Goal: Task Accomplishment & Management: Use online tool/utility

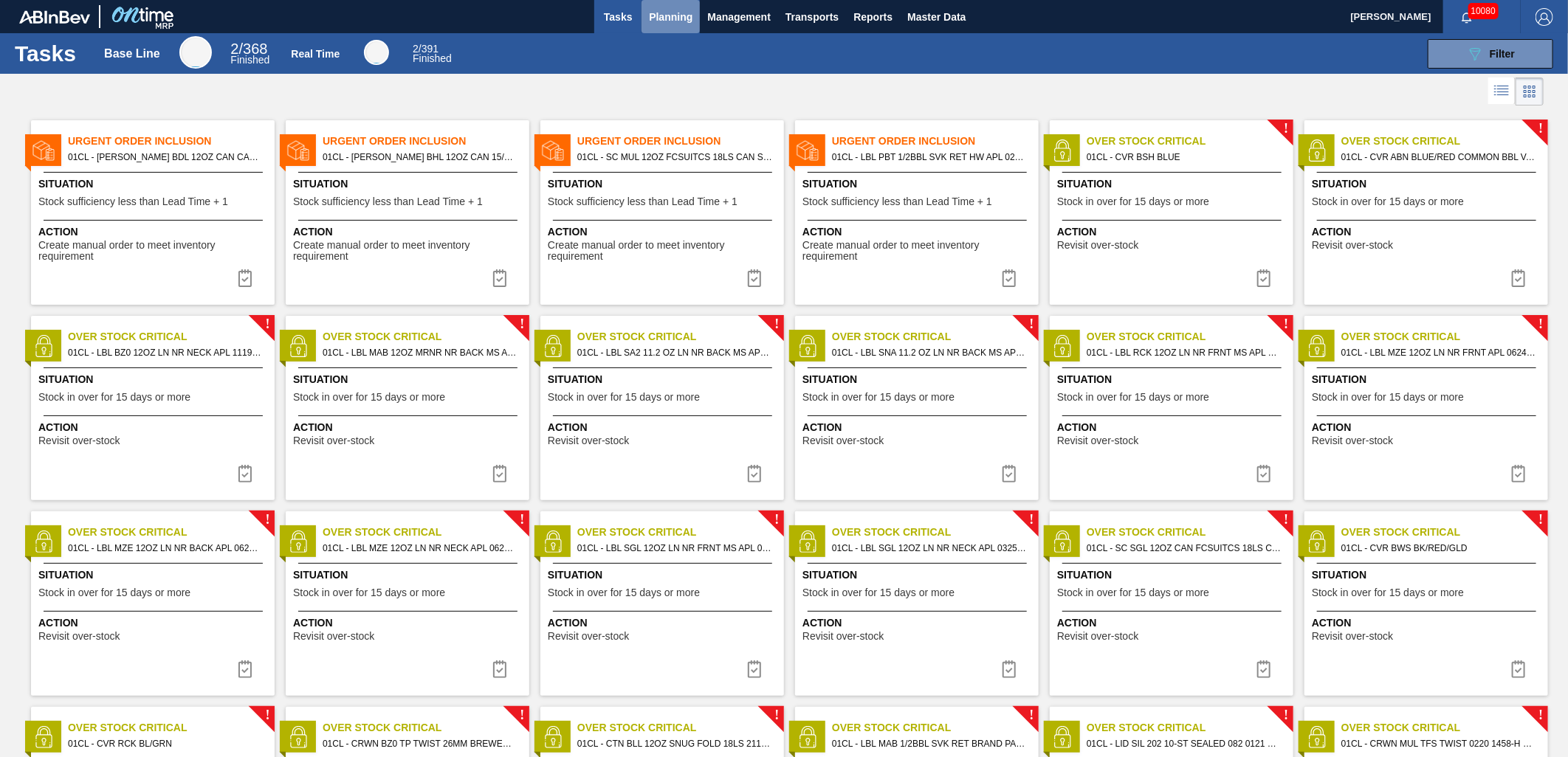
click at [674, 20] on span "Planning" at bounding box center [671, 17] width 44 height 18
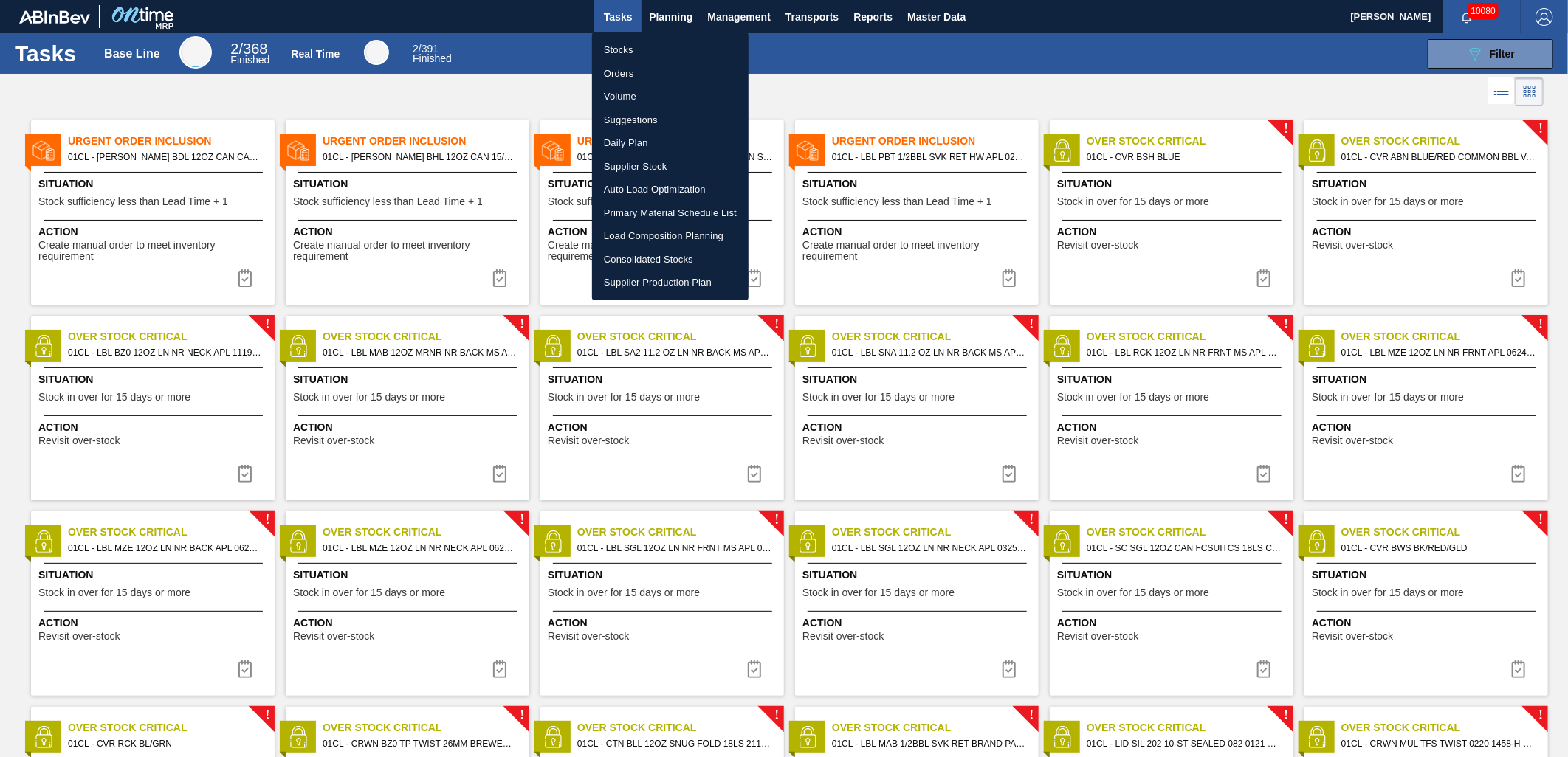
click at [642, 231] on li "Load Composition Planning" at bounding box center [669, 237] width 156 height 24
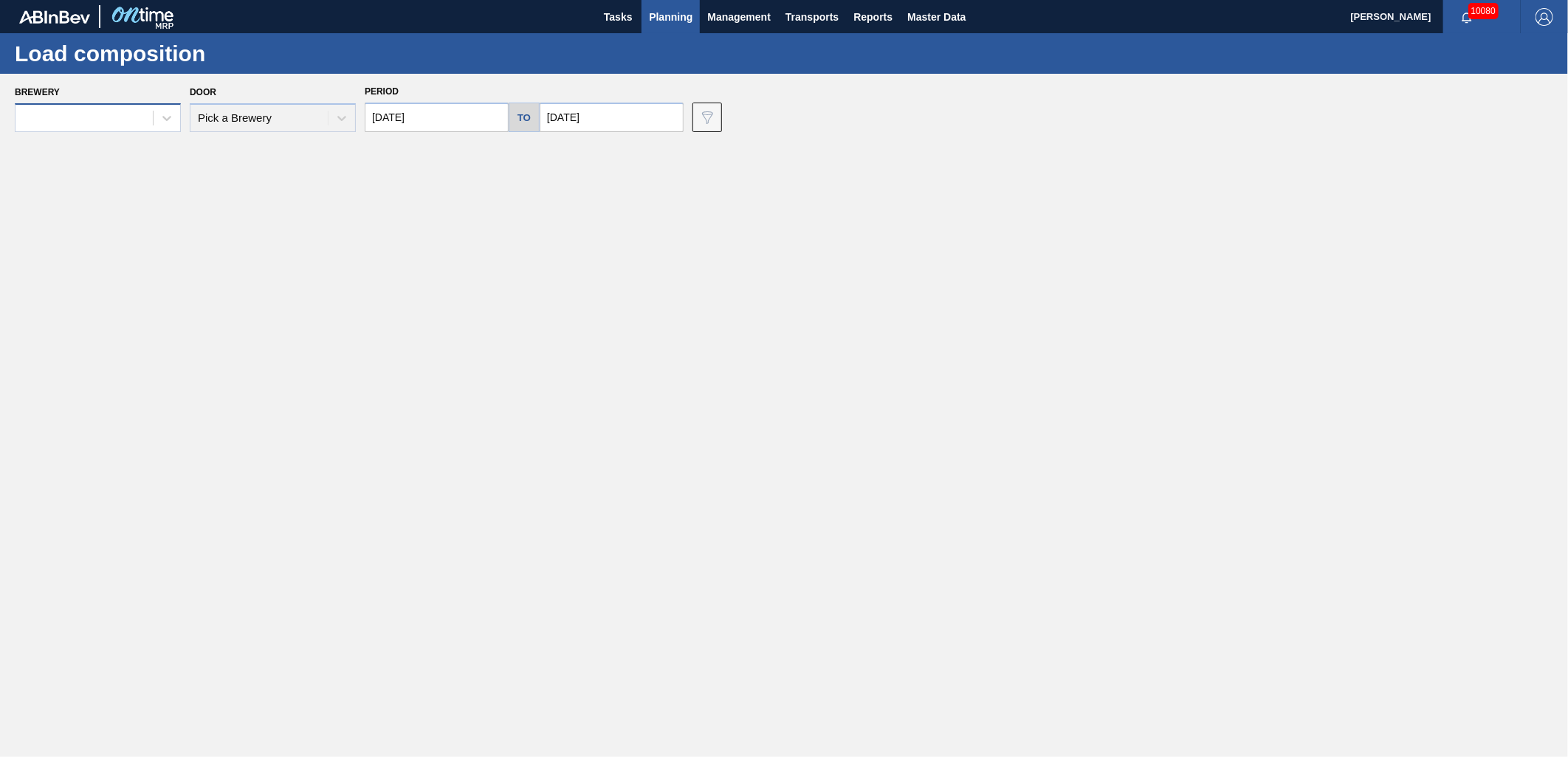
click at [140, 123] on div at bounding box center [84, 118] width 137 height 21
click at [165, 117] on icon at bounding box center [167, 118] width 8 height 5
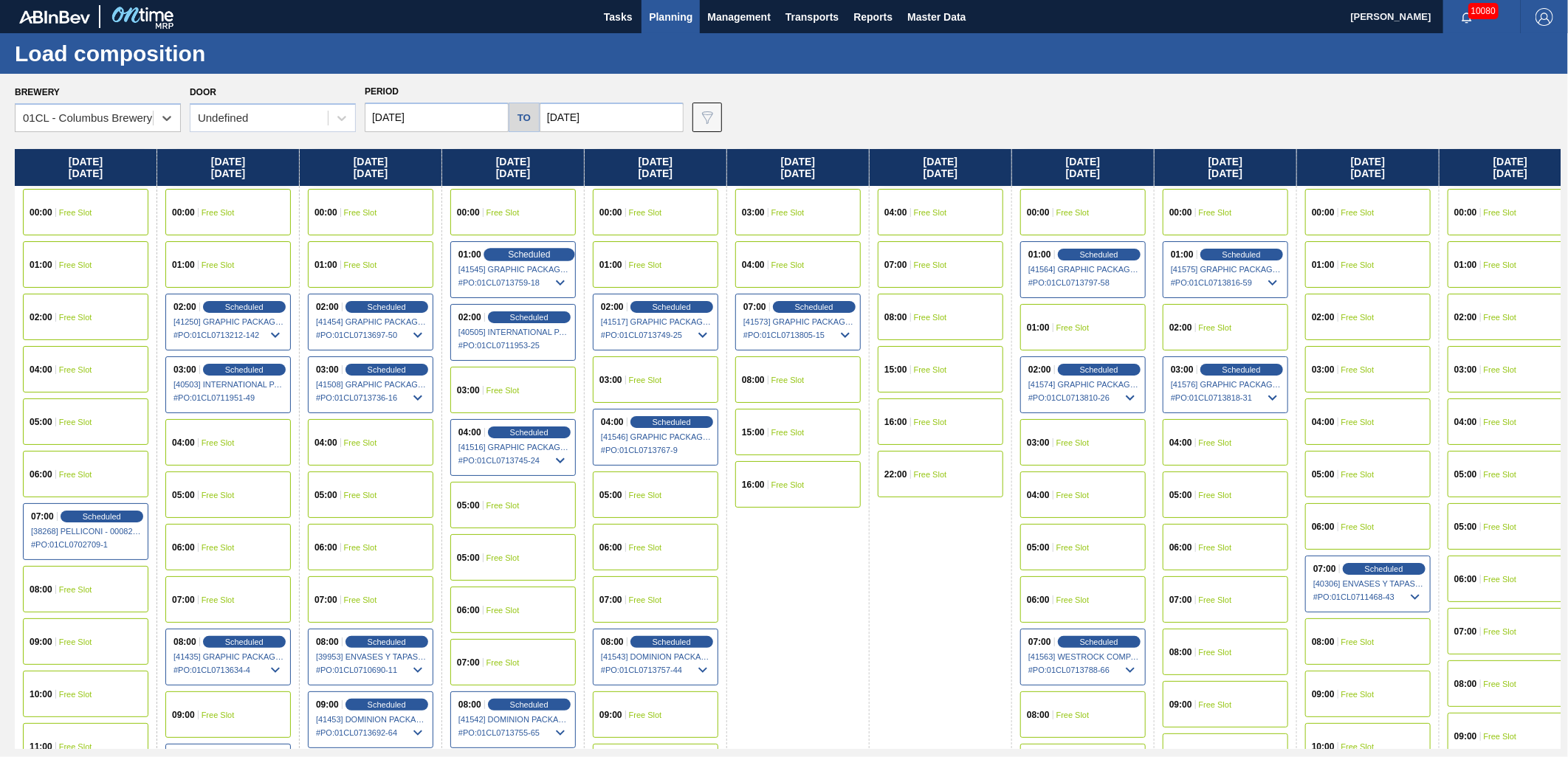
click at [533, 252] on span "Scheduled" at bounding box center [529, 253] width 42 height 9
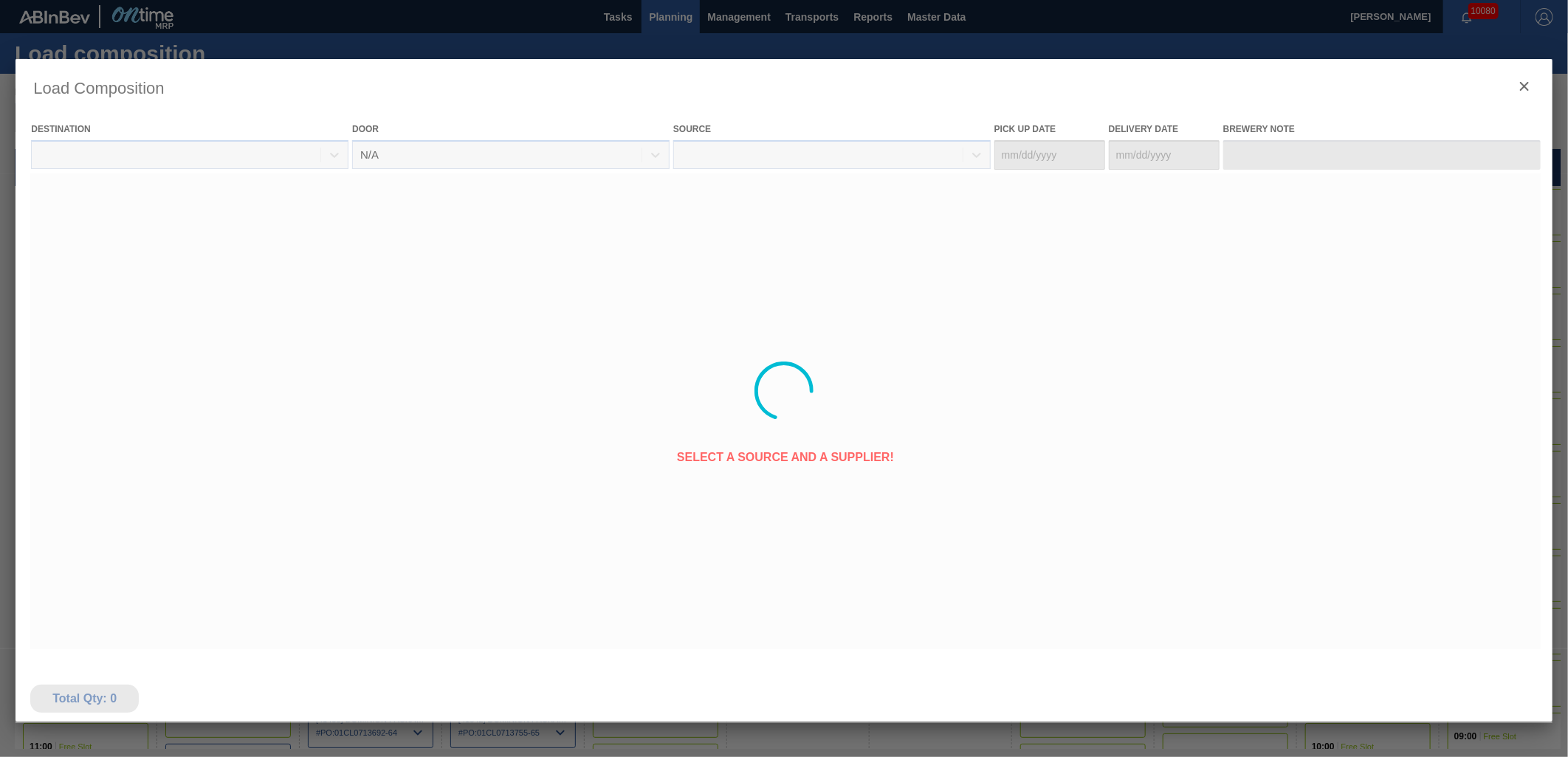
type Date "[DATE]"
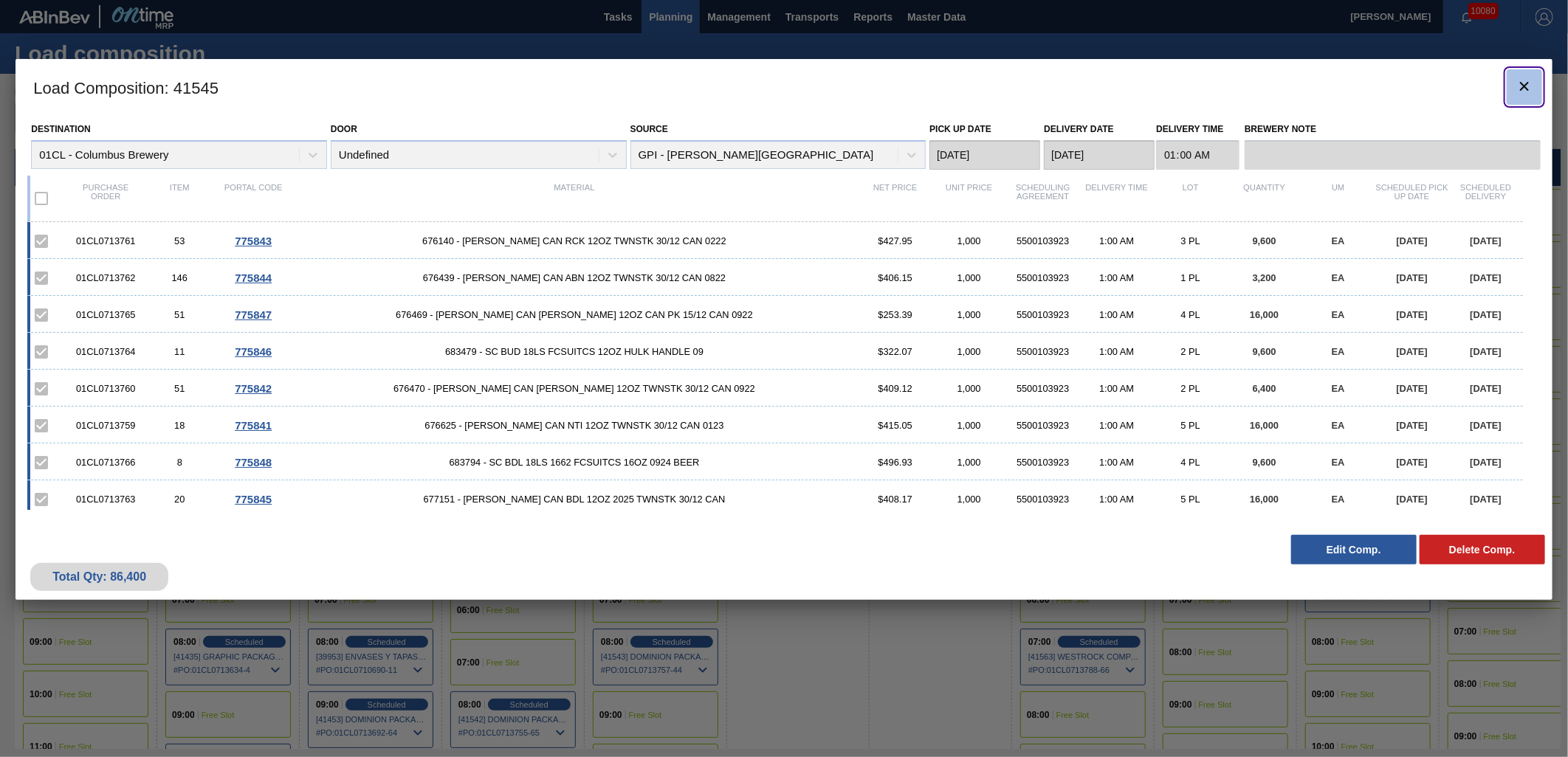
click at [1526, 79] on icon "botão de ícone" at bounding box center [1524, 86] width 18 height 18
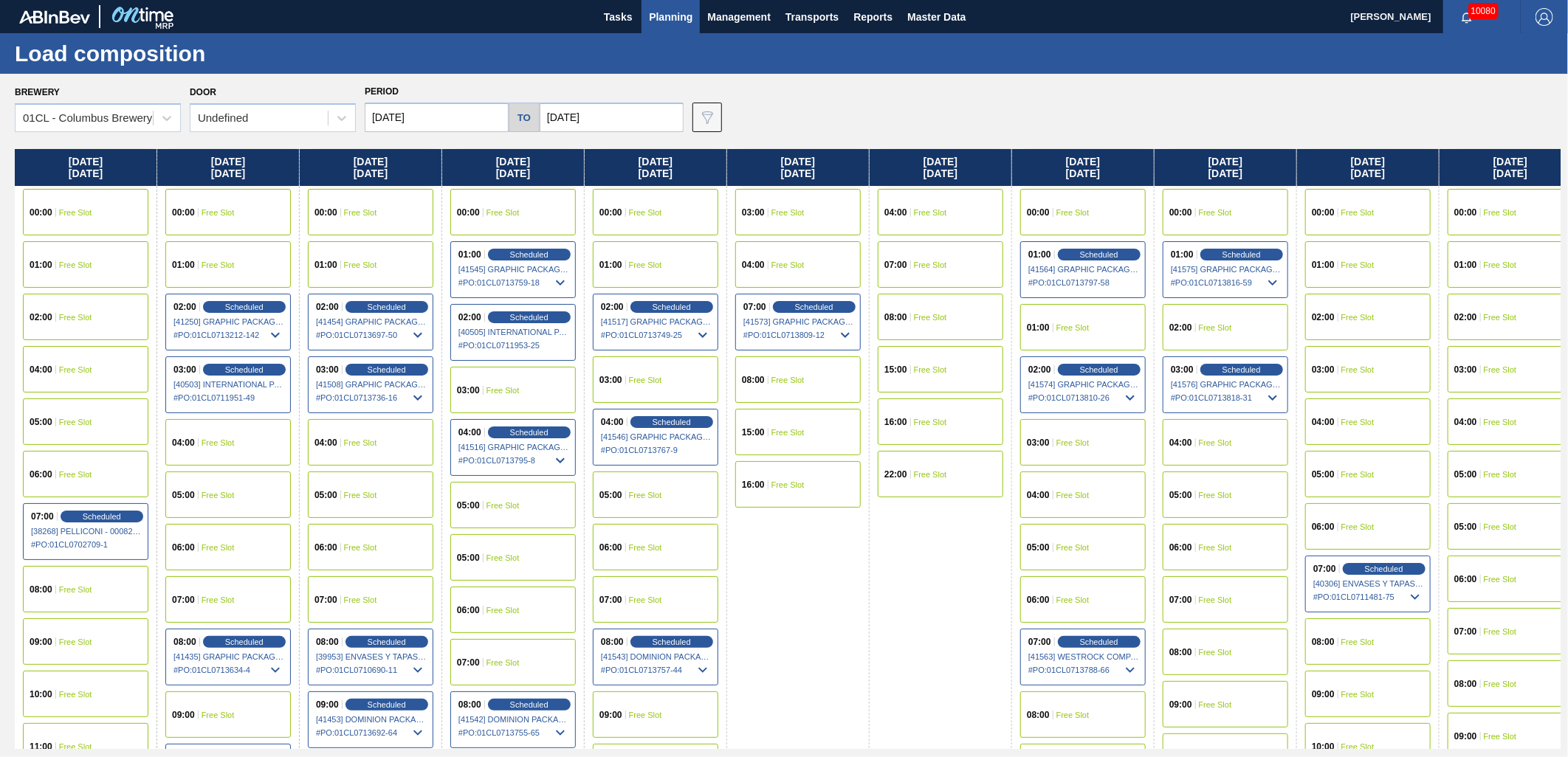
click at [517, 423] on div "04:00 Scheduled [41516] GRAPHIC PACKAGING INTERNATIONA - 0008221069 # PO : 01CL…" at bounding box center [513, 447] width 125 height 57
click at [515, 431] on span "Scheduled" at bounding box center [529, 432] width 42 height 9
click at [522, 433] on span "Scheduled" at bounding box center [529, 432] width 42 height 9
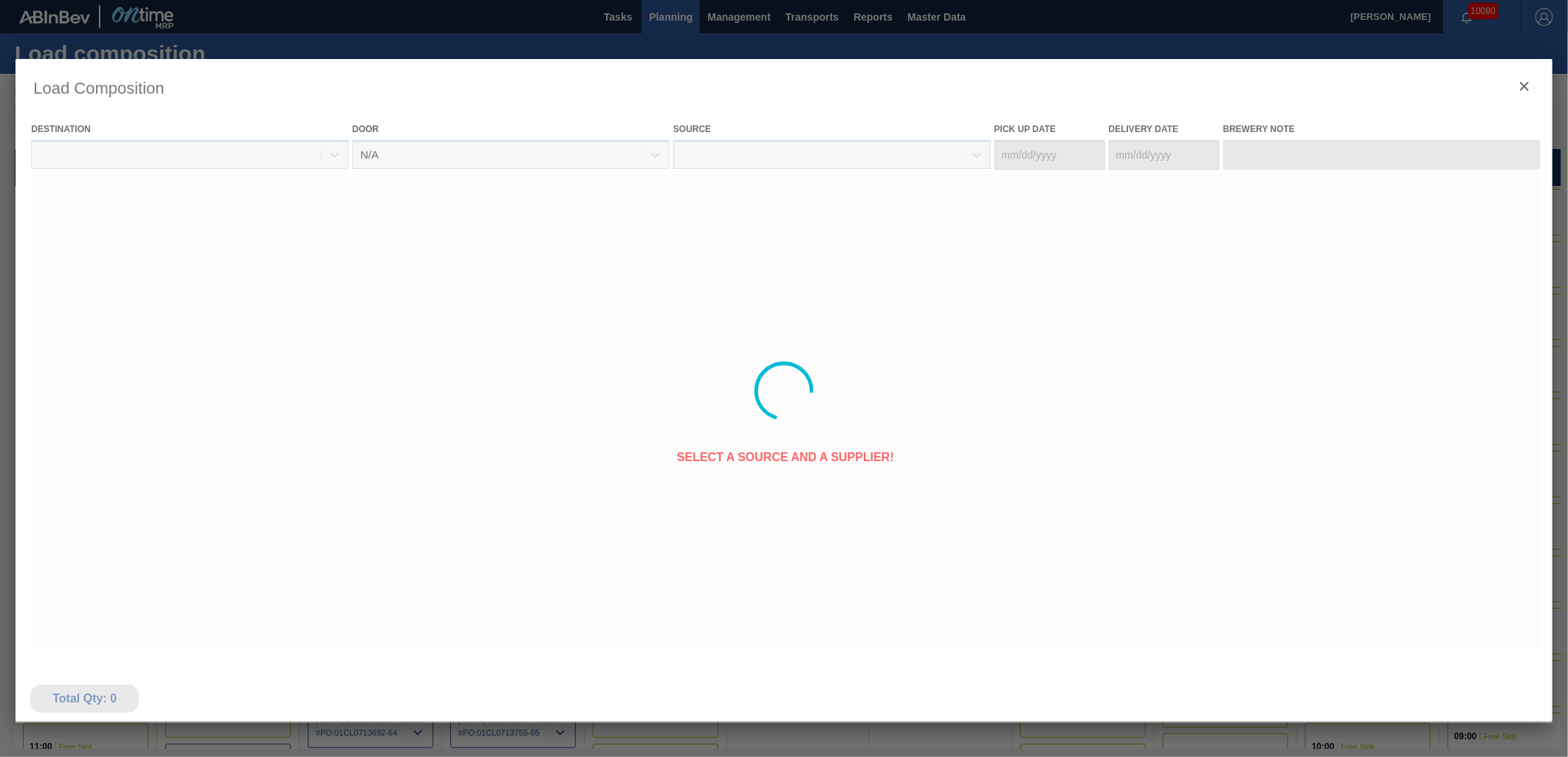
type Date "[DATE]"
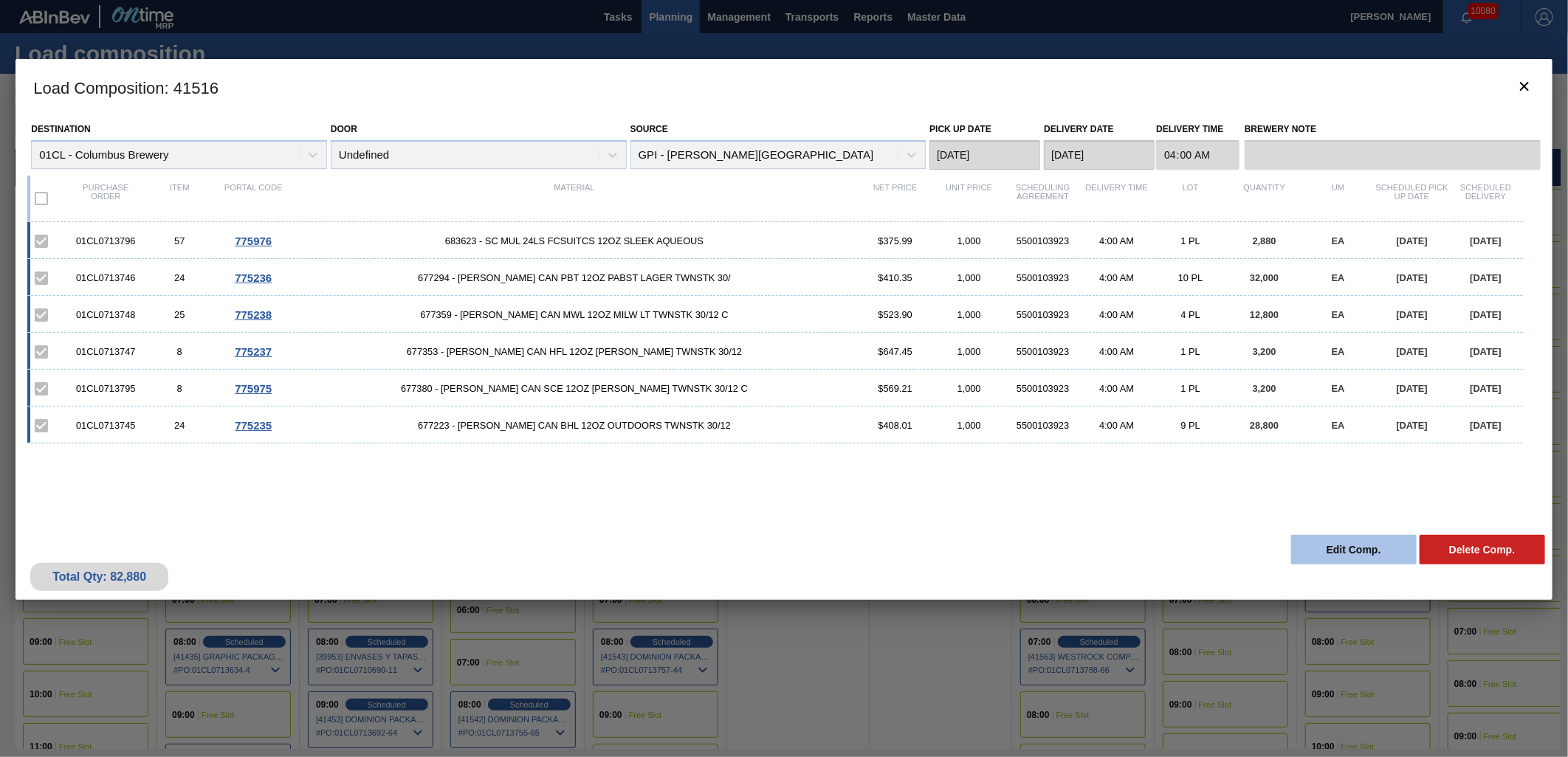
click at [1327, 550] on button "Edit Comp." at bounding box center [1354, 549] width 125 height 30
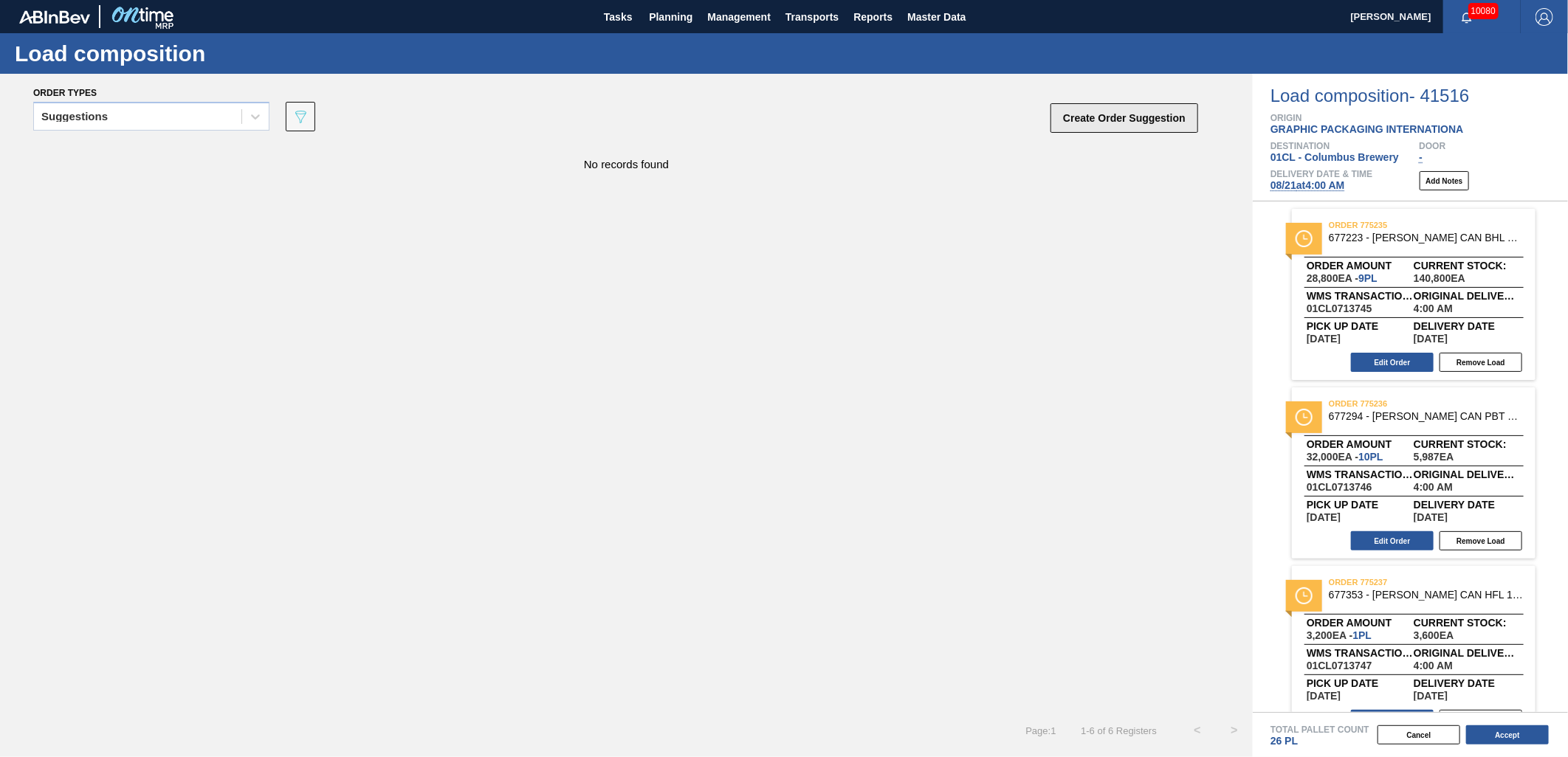
click at [1117, 126] on button "Create Order Suggestion" at bounding box center [1124, 117] width 148 height 30
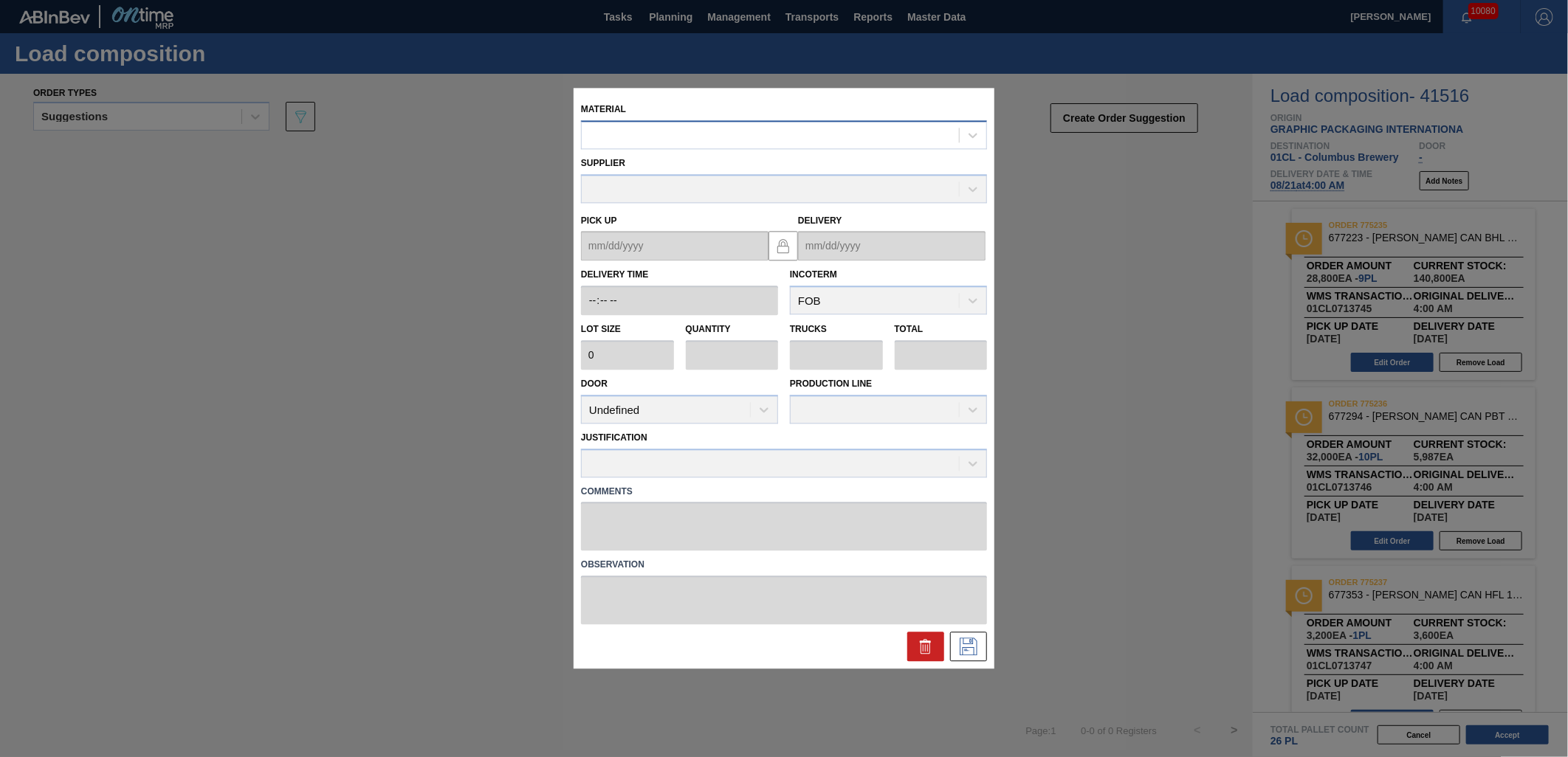
click at [754, 138] on div at bounding box center [770, 135] width 377 height 21
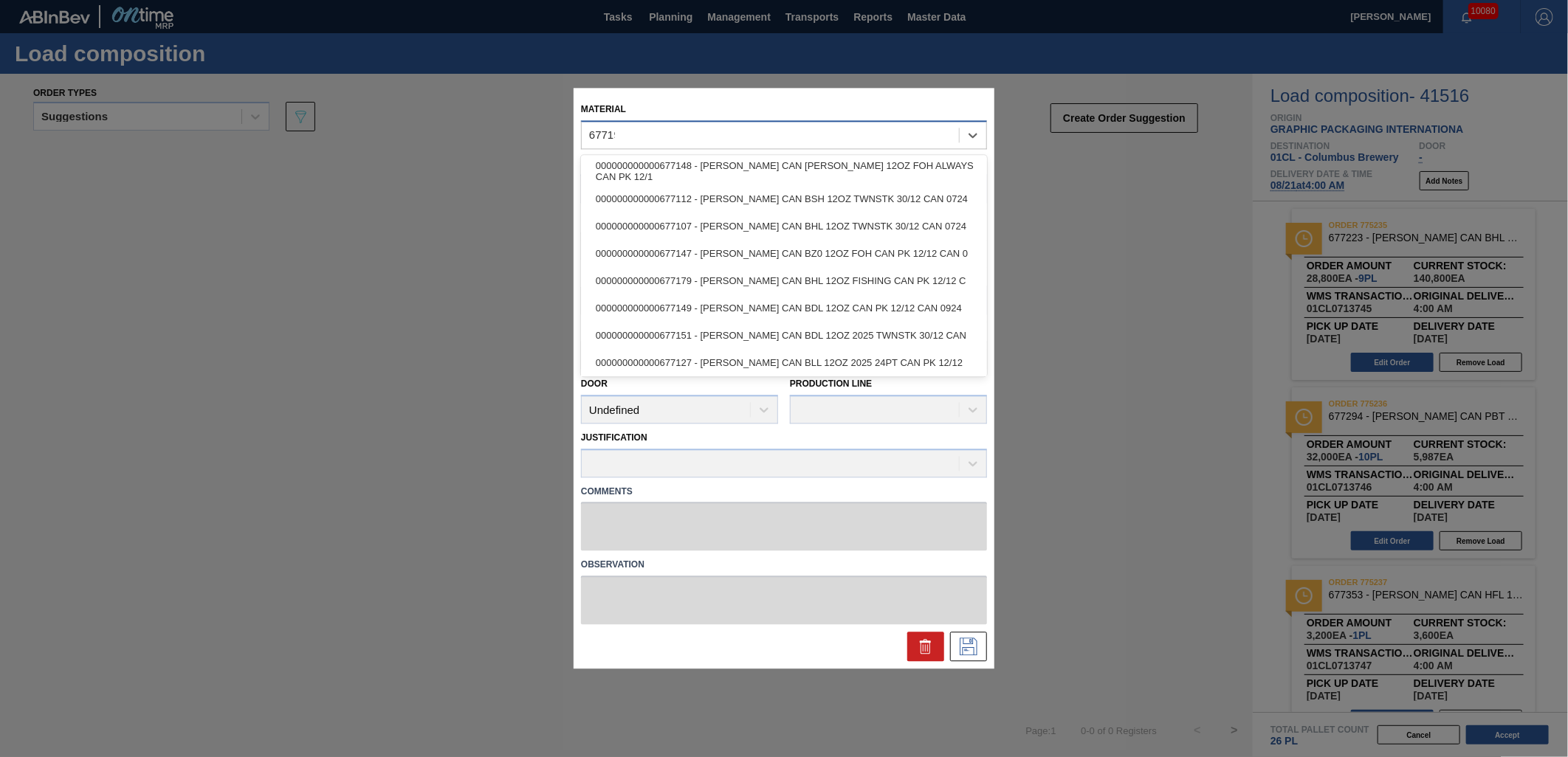
type input "677196"
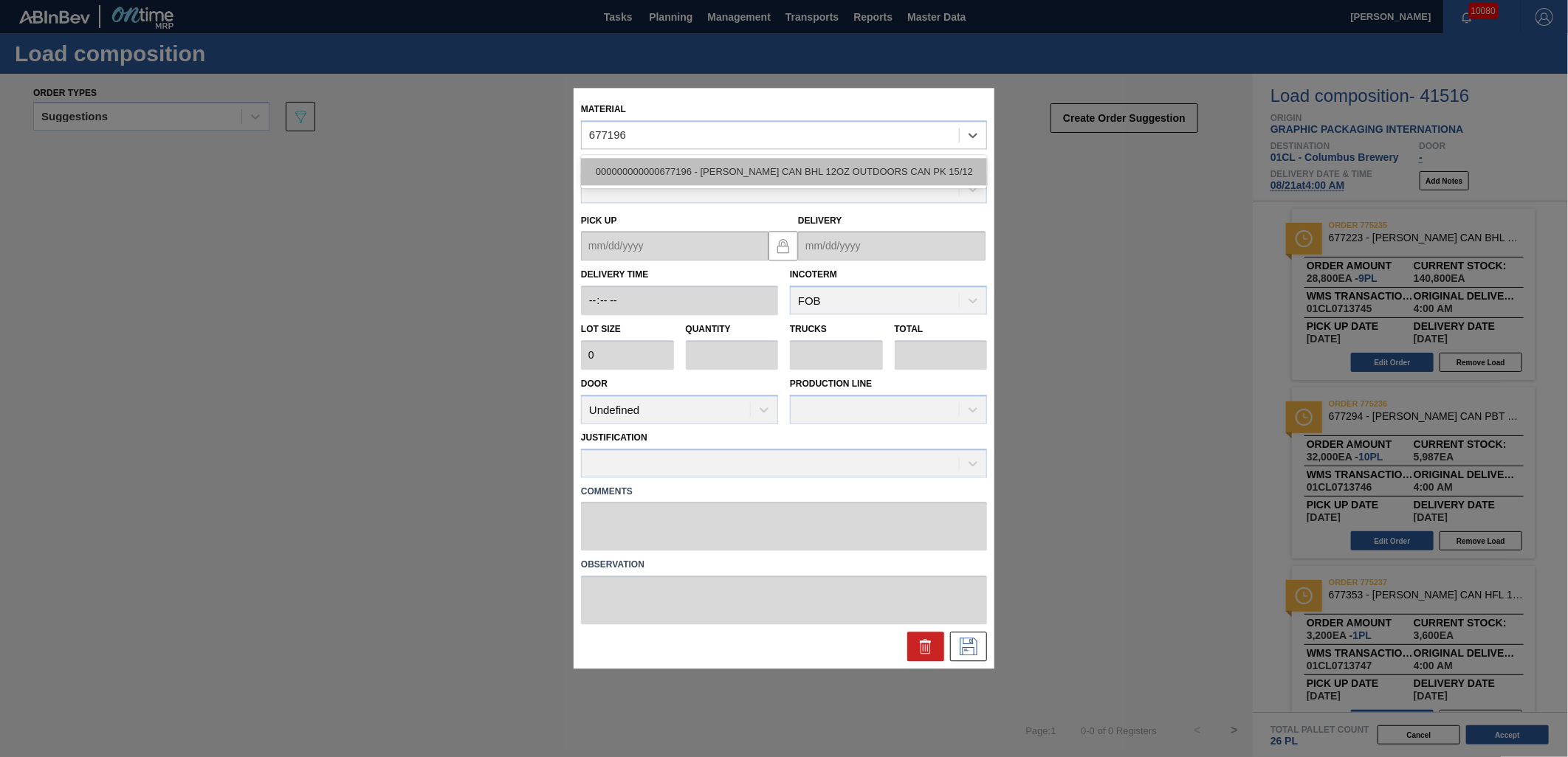
click at [726, 172] on div "000000000000677196 - [PERSON_NAME] CAN BHL 12OZ OUTDOORS CAN PK 15/12" at bounding box center [784, 172] width 406 height 27
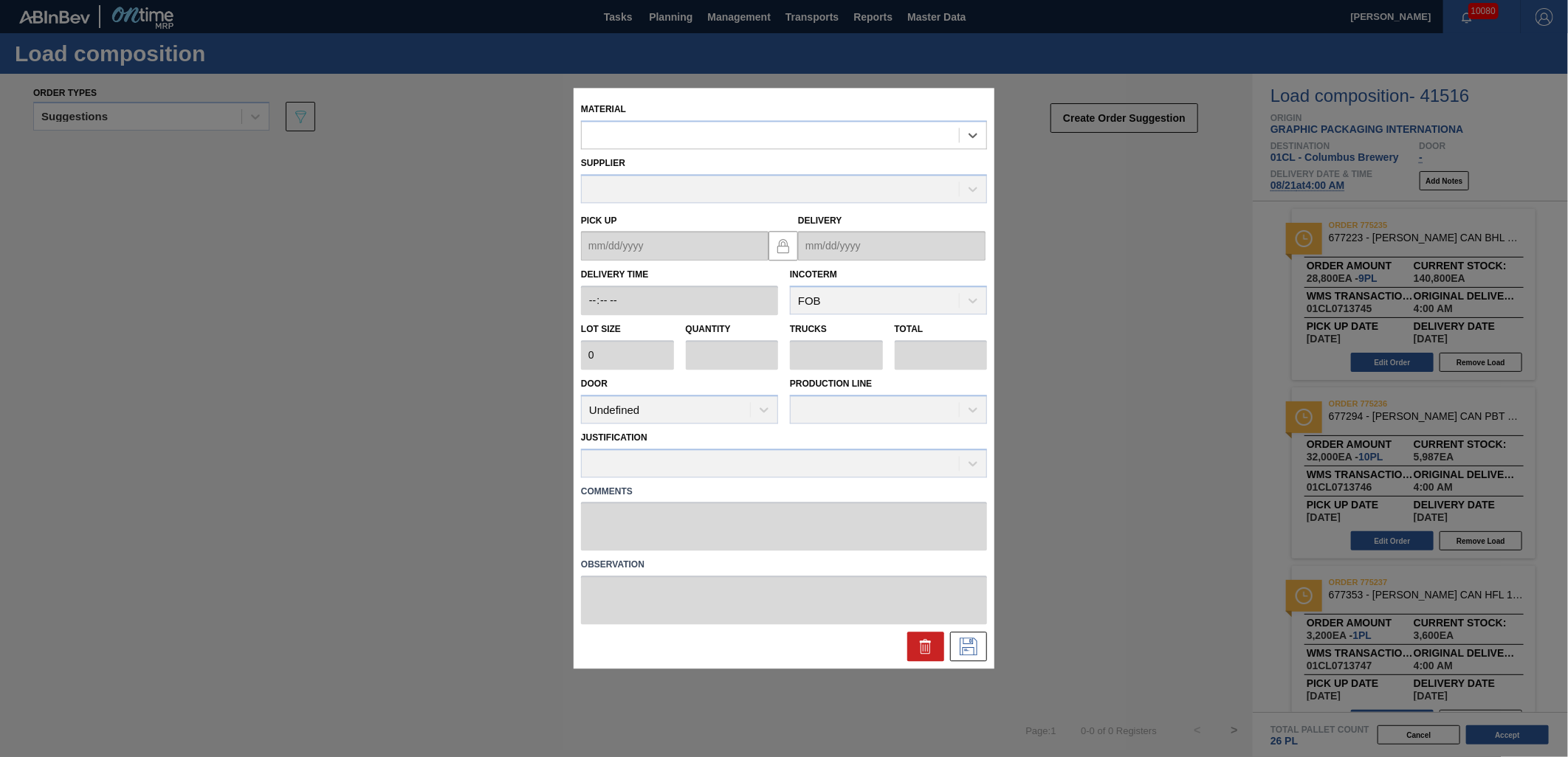
type input "4,000"
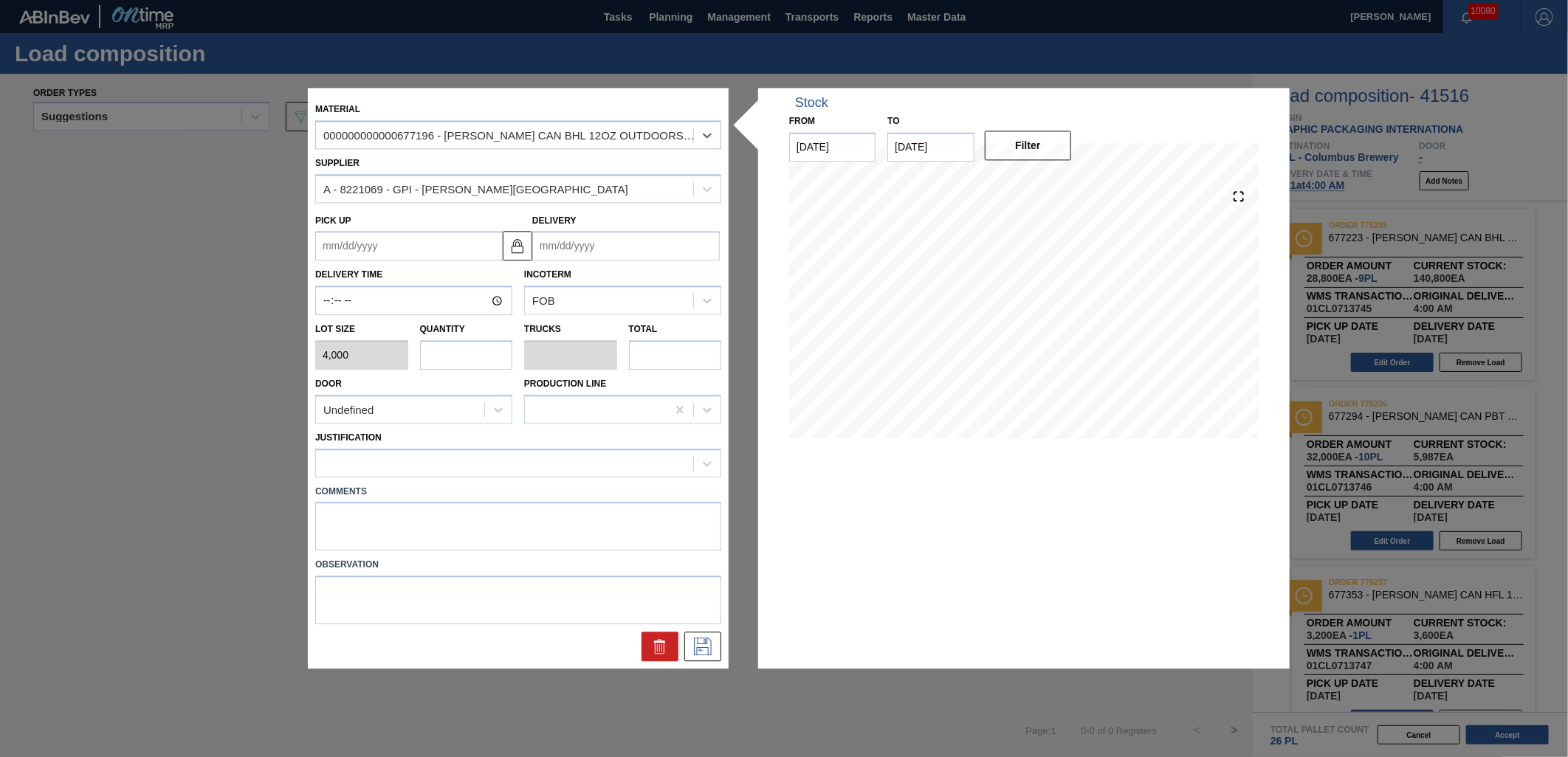
click at [632, 253] on input "Delivery" at bounding box center [626, 246] width 188 height 30
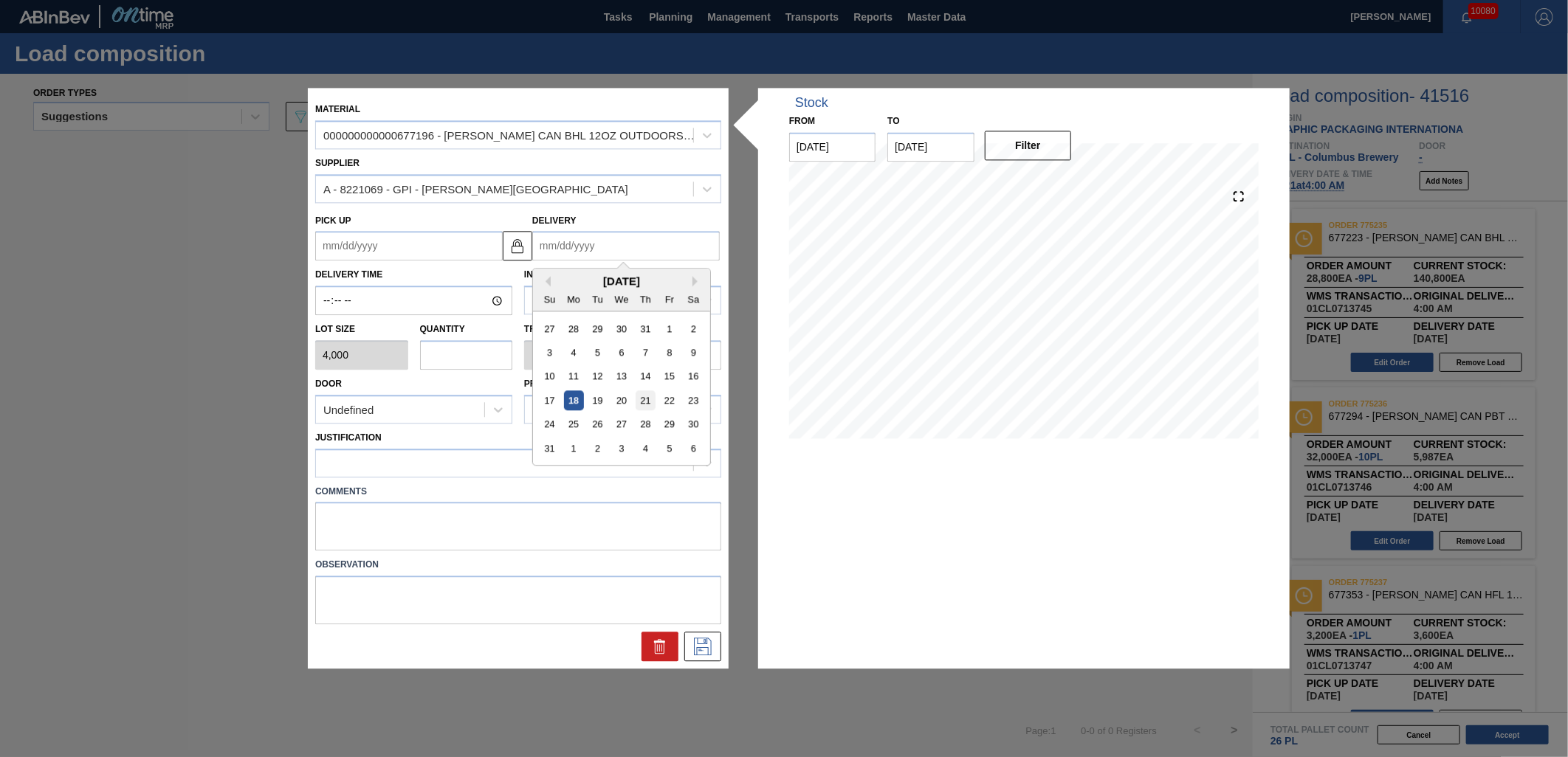
click at [648, 406] on div "21" at bounding box center [646, 401] width 20 height 20
type up "[DATE]"
type input "[DATE]"
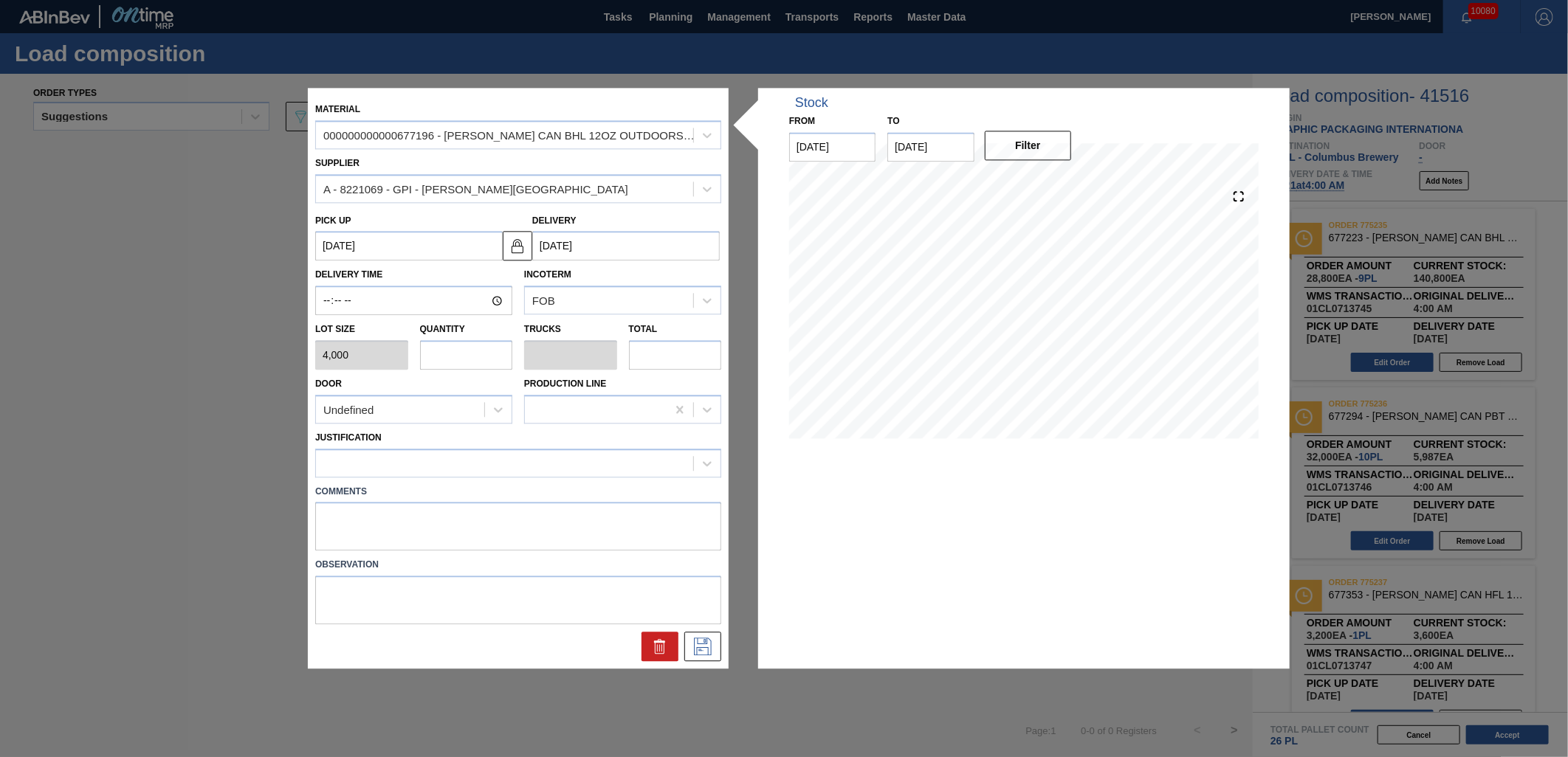
click at [470, 363] on input "text" at bounding box center [467, 355] width 93 height 30
type input "5"
type input "0.192"
type input "20,000"
type input "0"
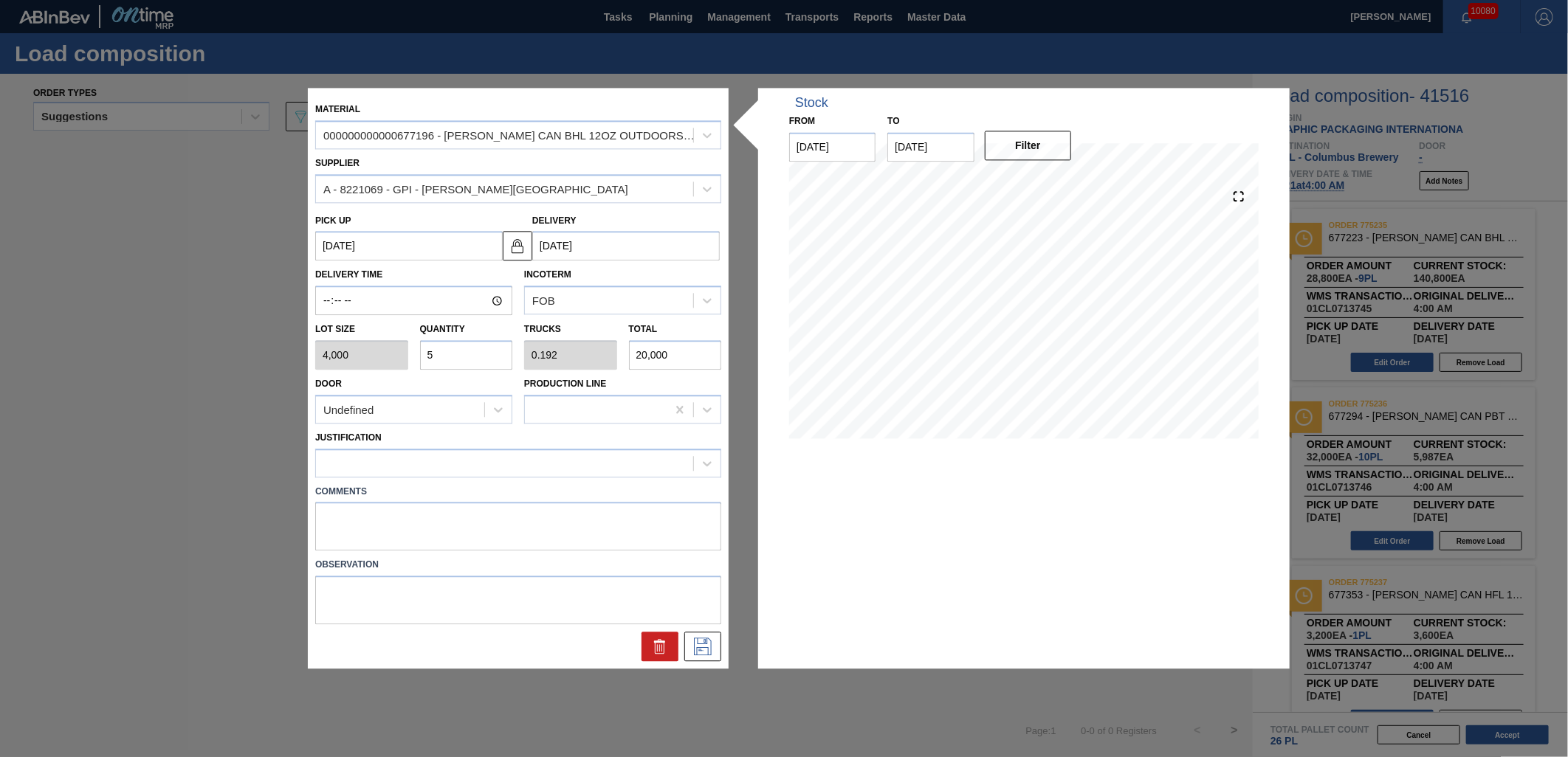
type input "0"
type input "6"
type input "0.231"
type input "24,000"
type input "6"
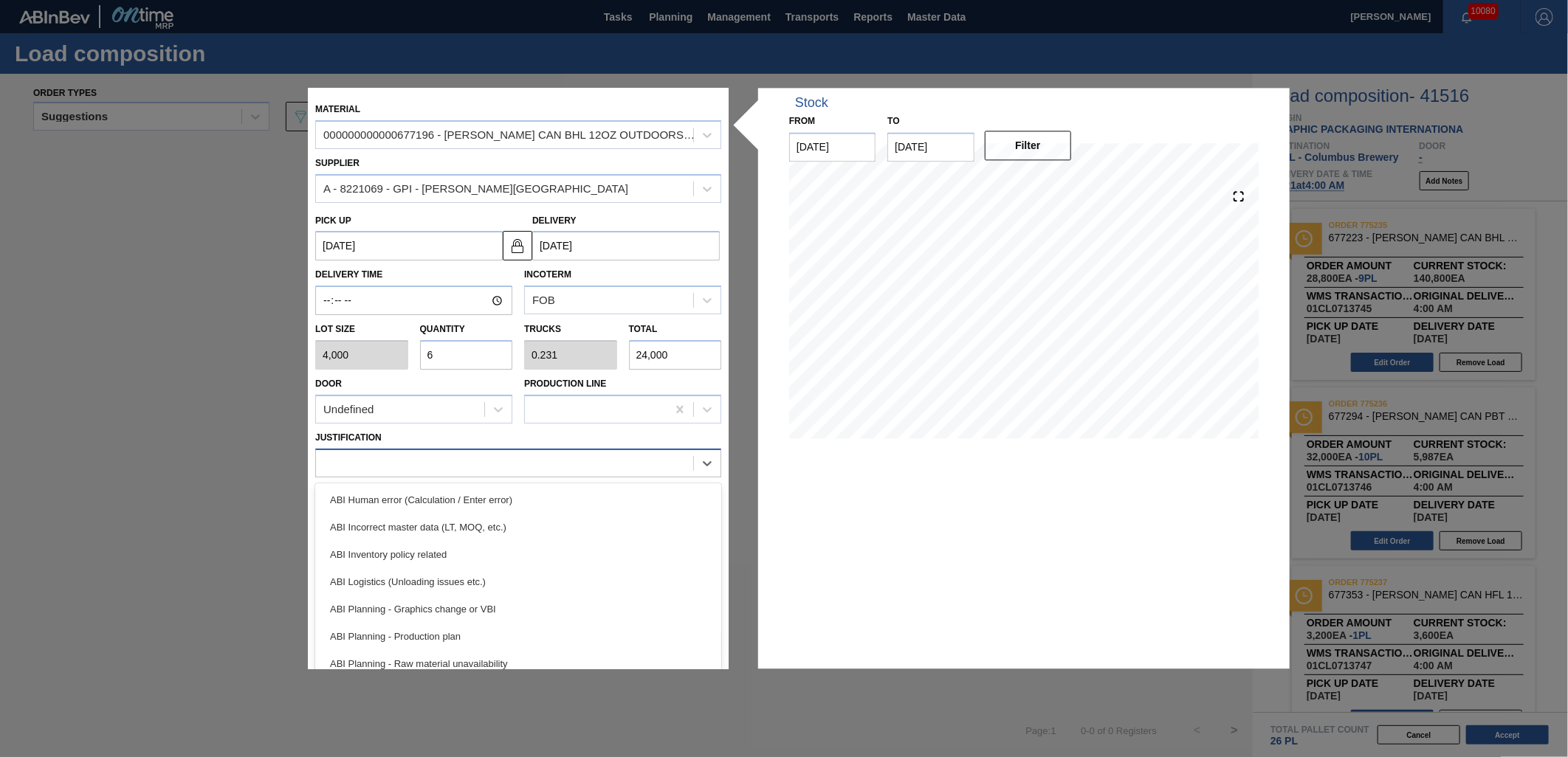
click at [495, 453] on div at bounding box center [505, 462] width 377 height 21
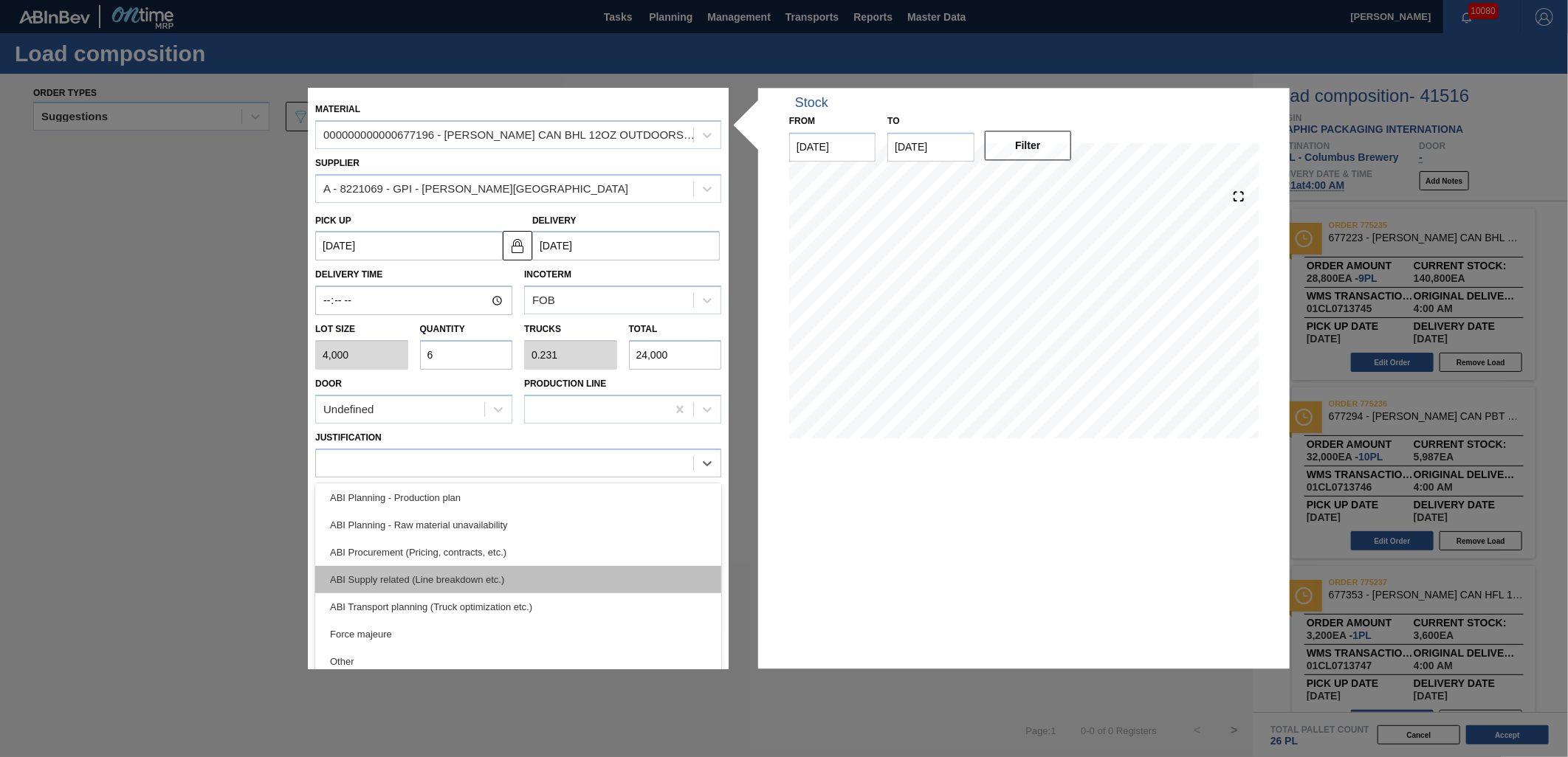
scroll to position [164, 0]
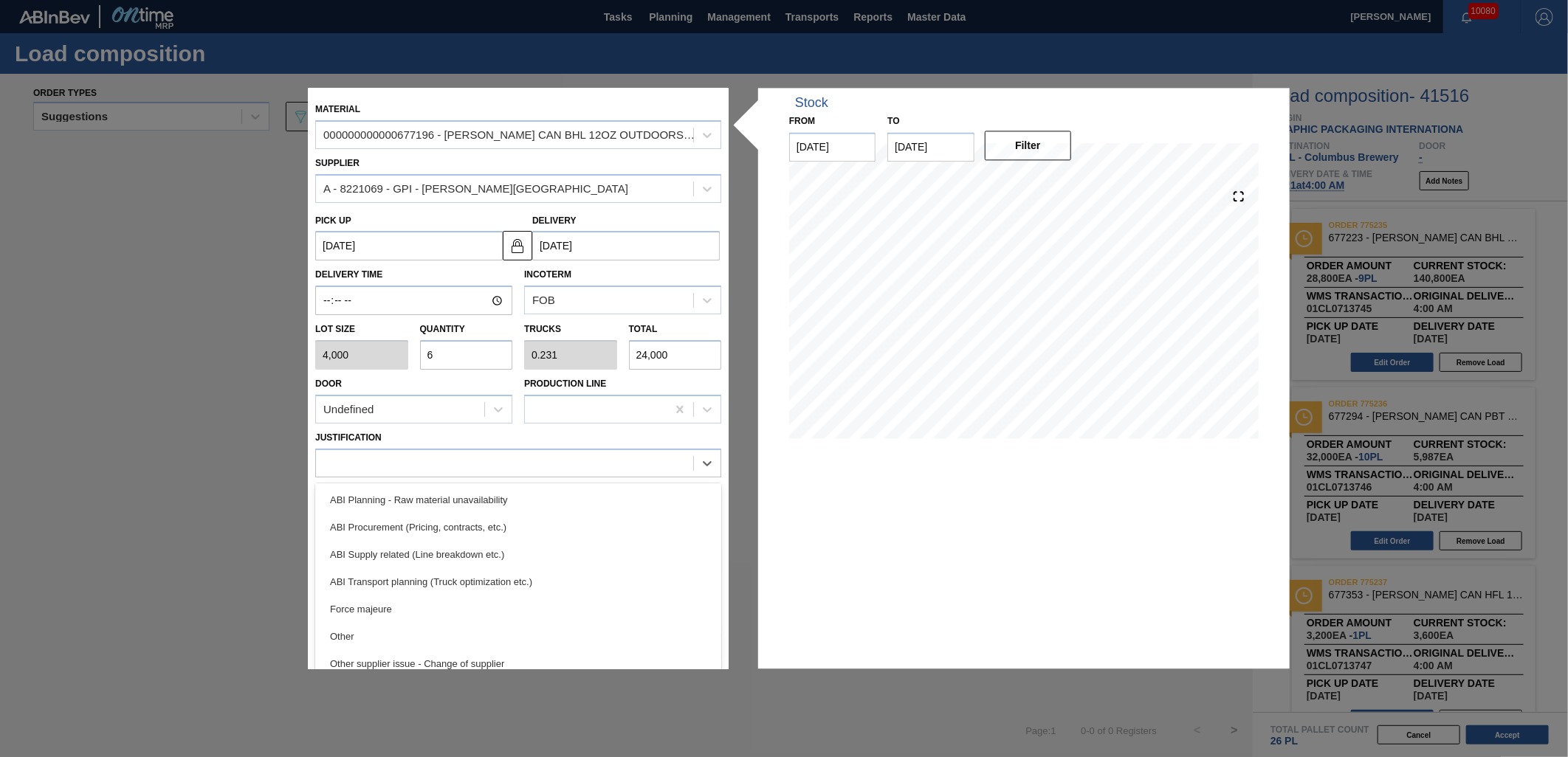
click at [481, 580] on div "ABI Transport planning (Truck optimization etc.)" at bounding box center [518, 582] width 406 height 27
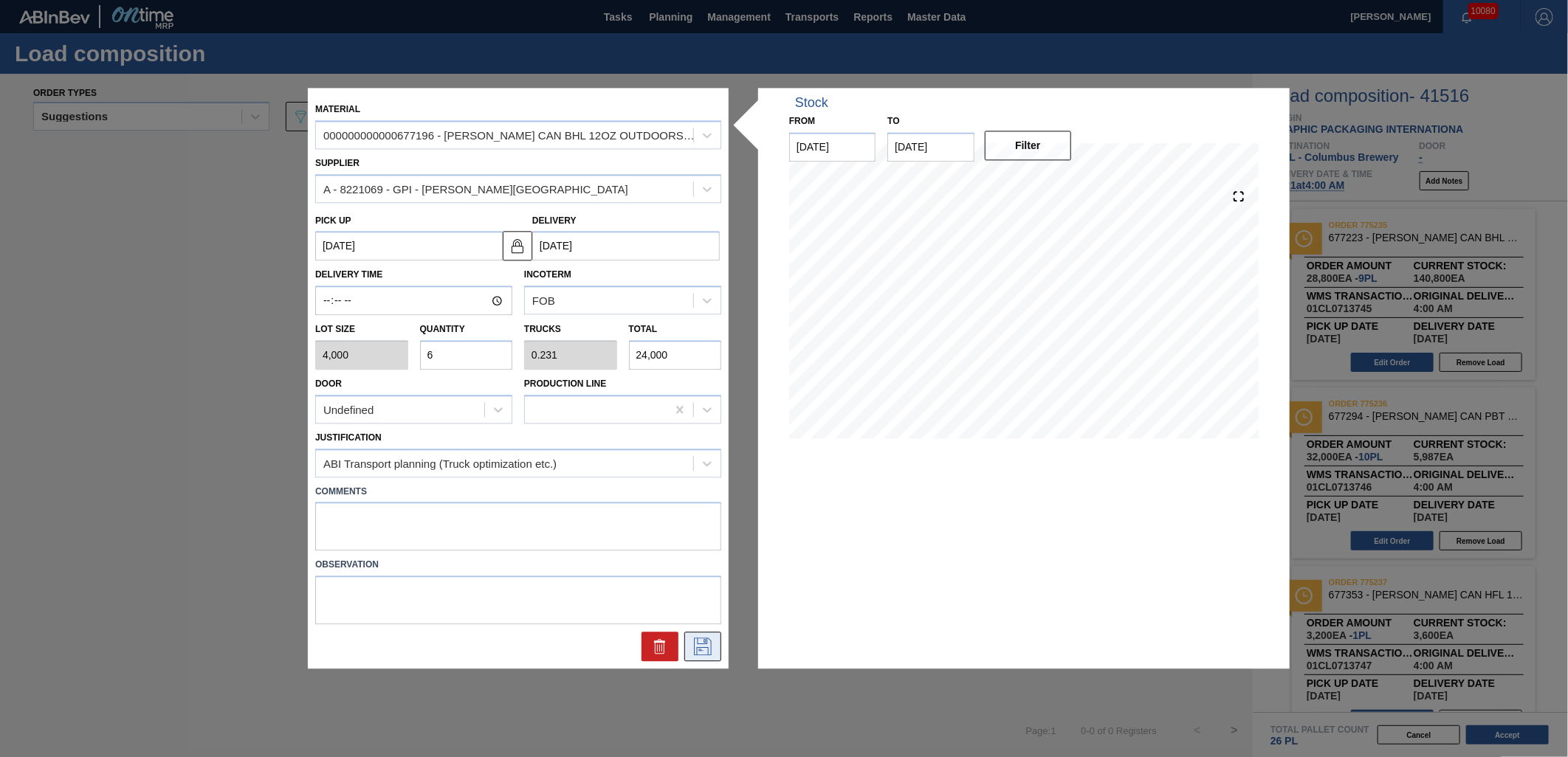
click at [708, 643] on icon at bounding box center [702, 646] width 24 height 18
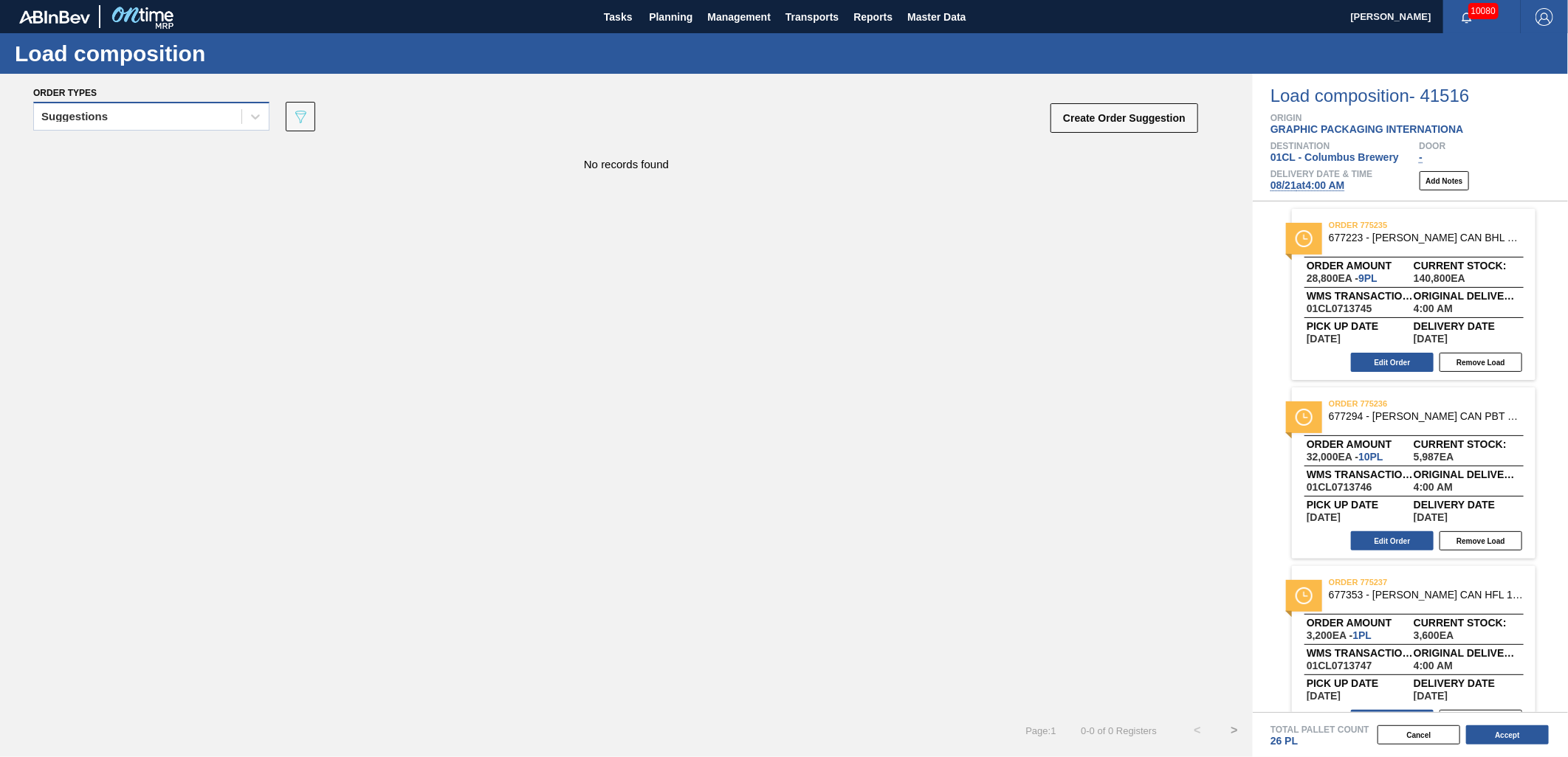
click at [211, 122] on div "Suggestions" at bounding box center [137, 117] width 207 height 21
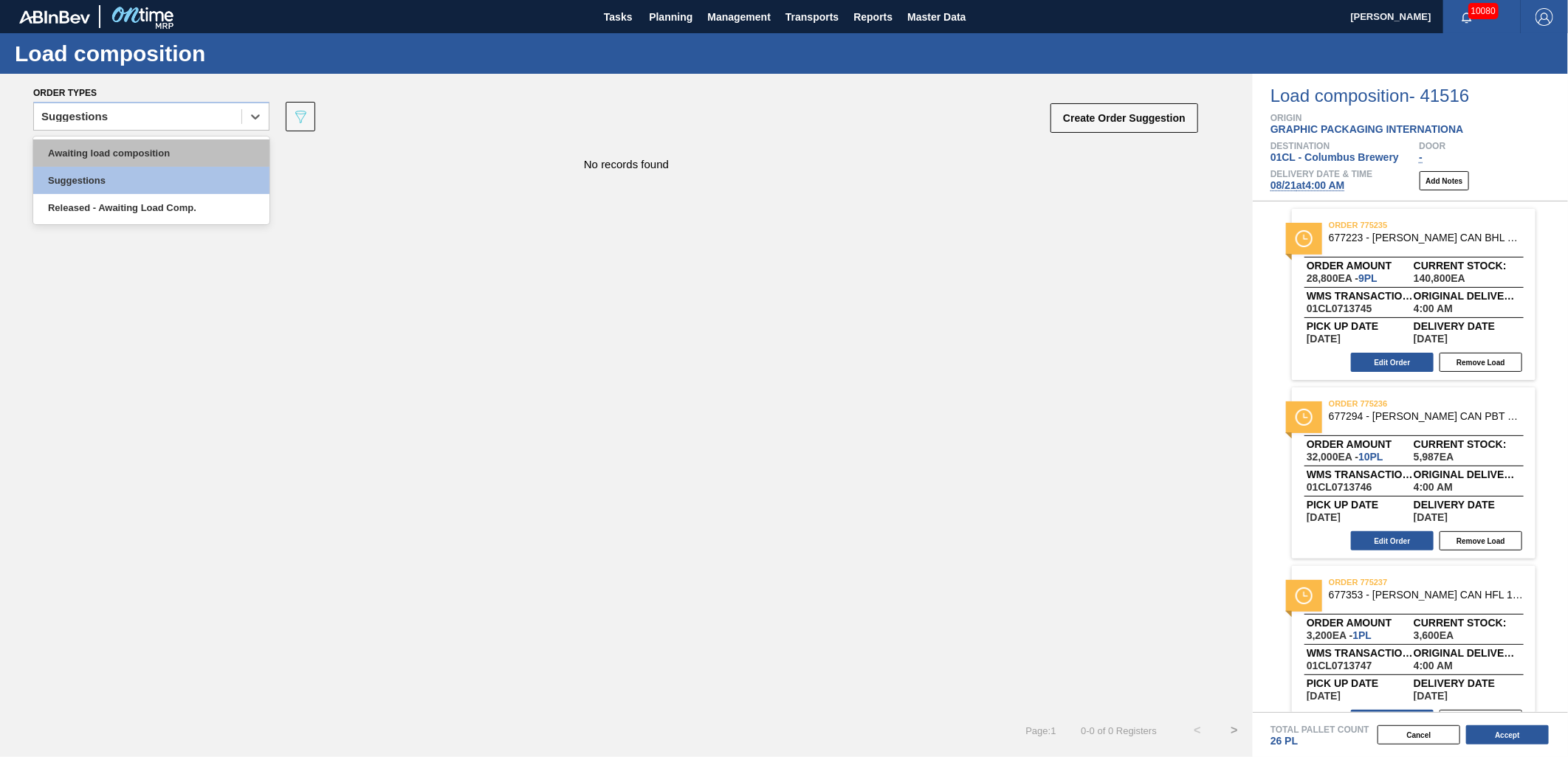
click at [186, 144] on div "Awaiting load composition" at bounding box center [150, 153] width 236 height 27
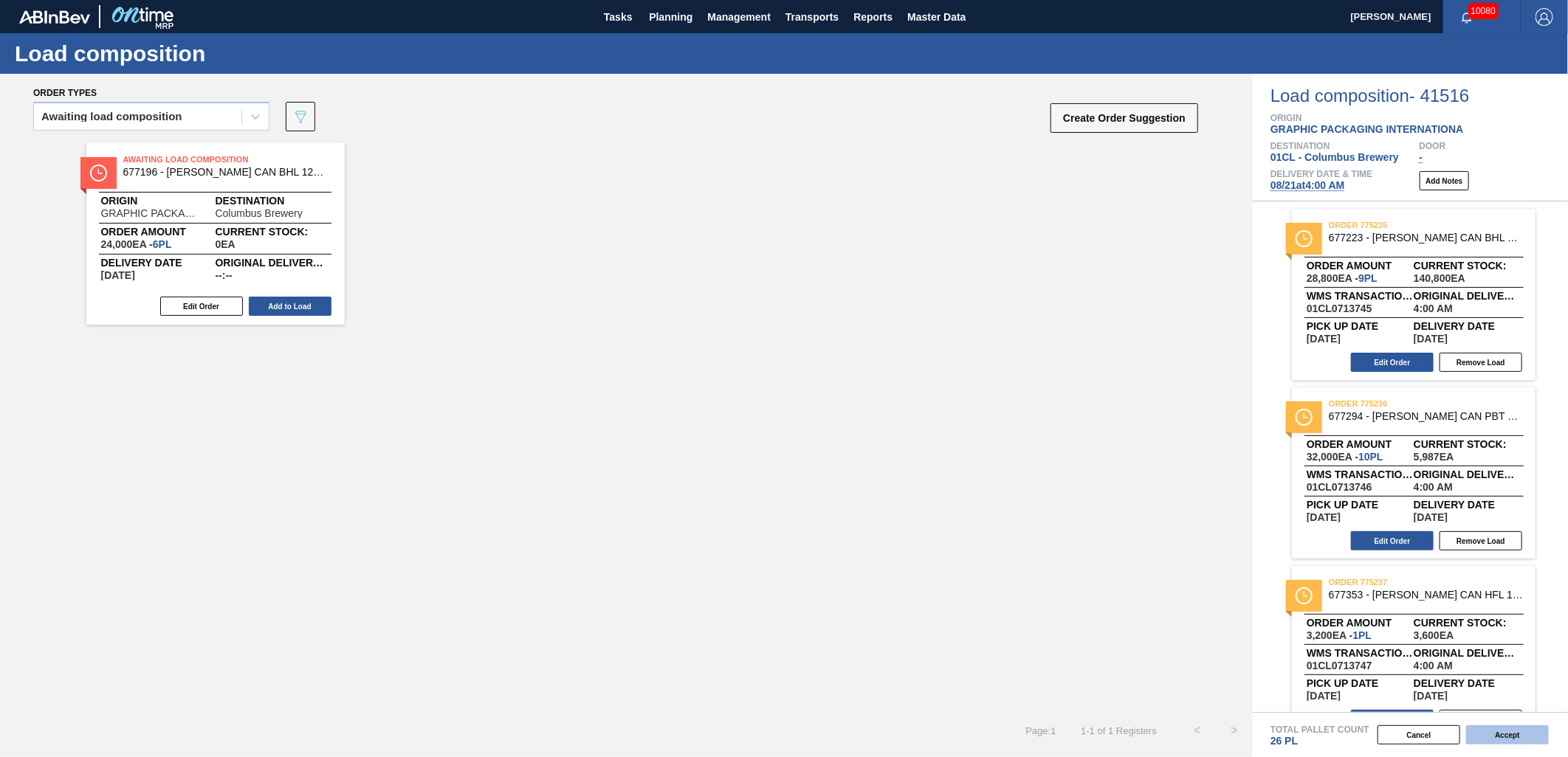
click at [1531, 742] on button "Accept" at bounding box center [1508, 735] width 83 height 19
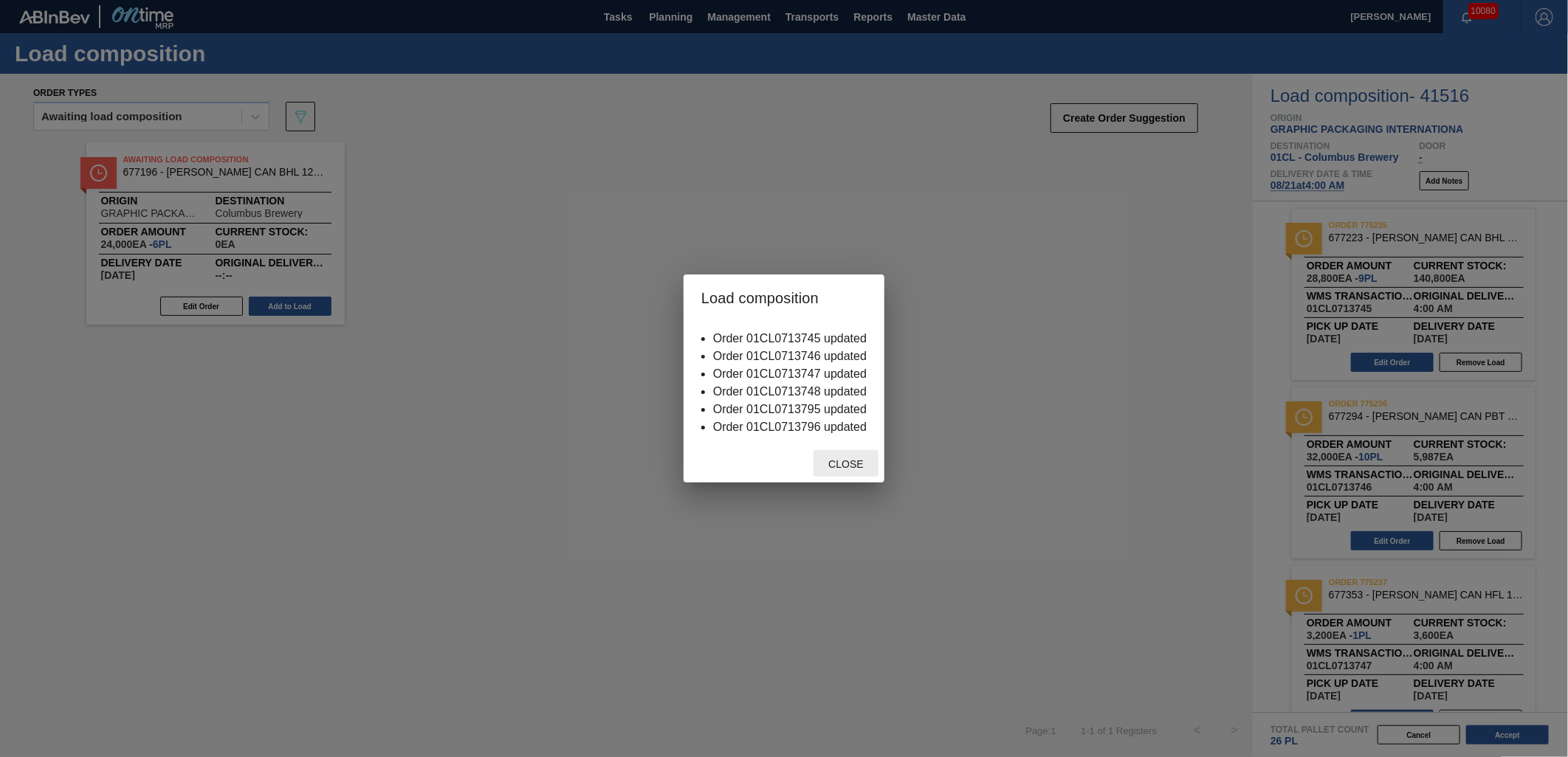
click at [843, 461] on span "Close" at bounding box center [845, 464] width 58 height 12
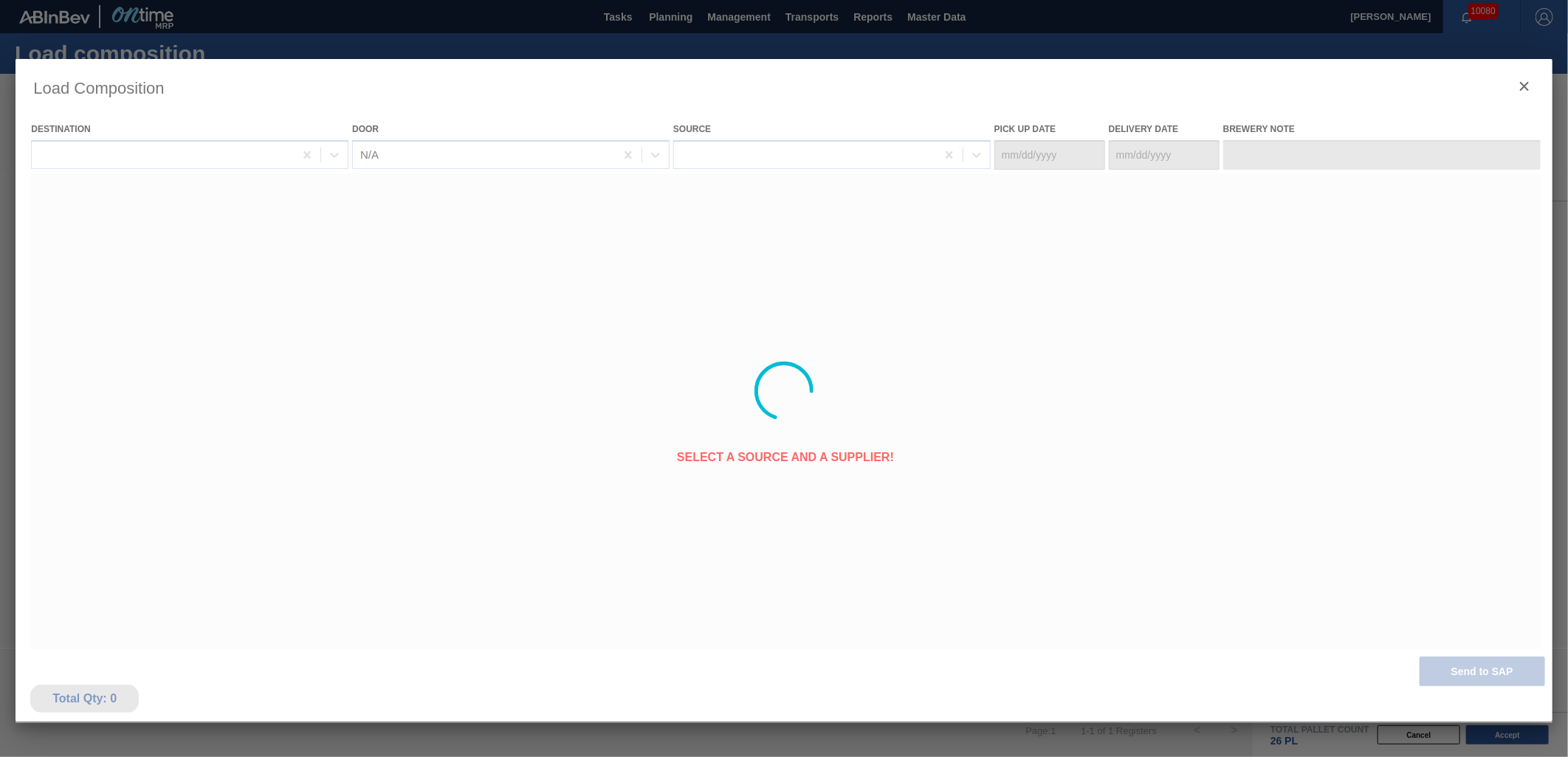
type Date "[DATE]"
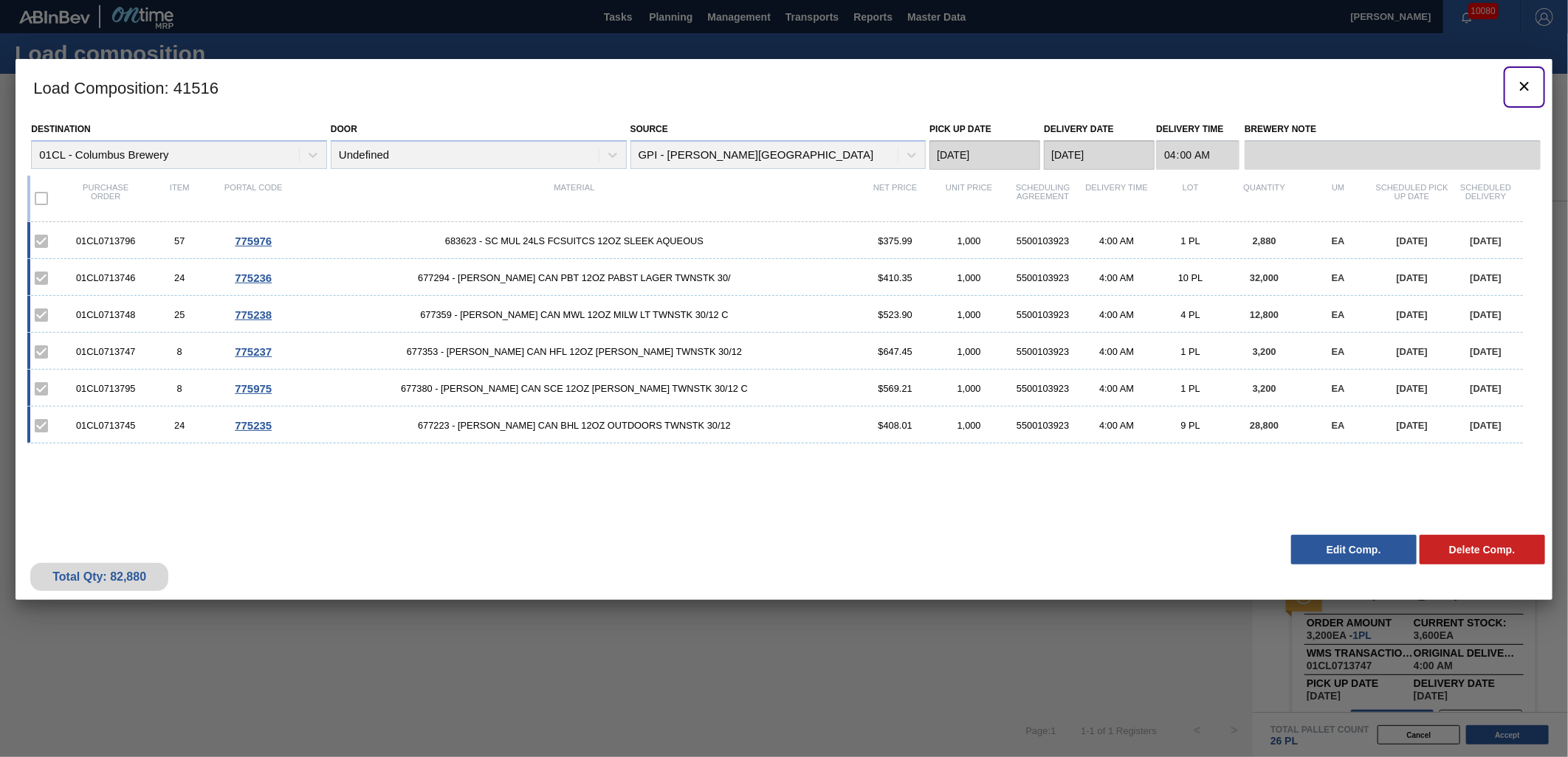
click at [1522, 84] on icon "botão de ícone" at bounding box center [1524, 86] width 18 height 18
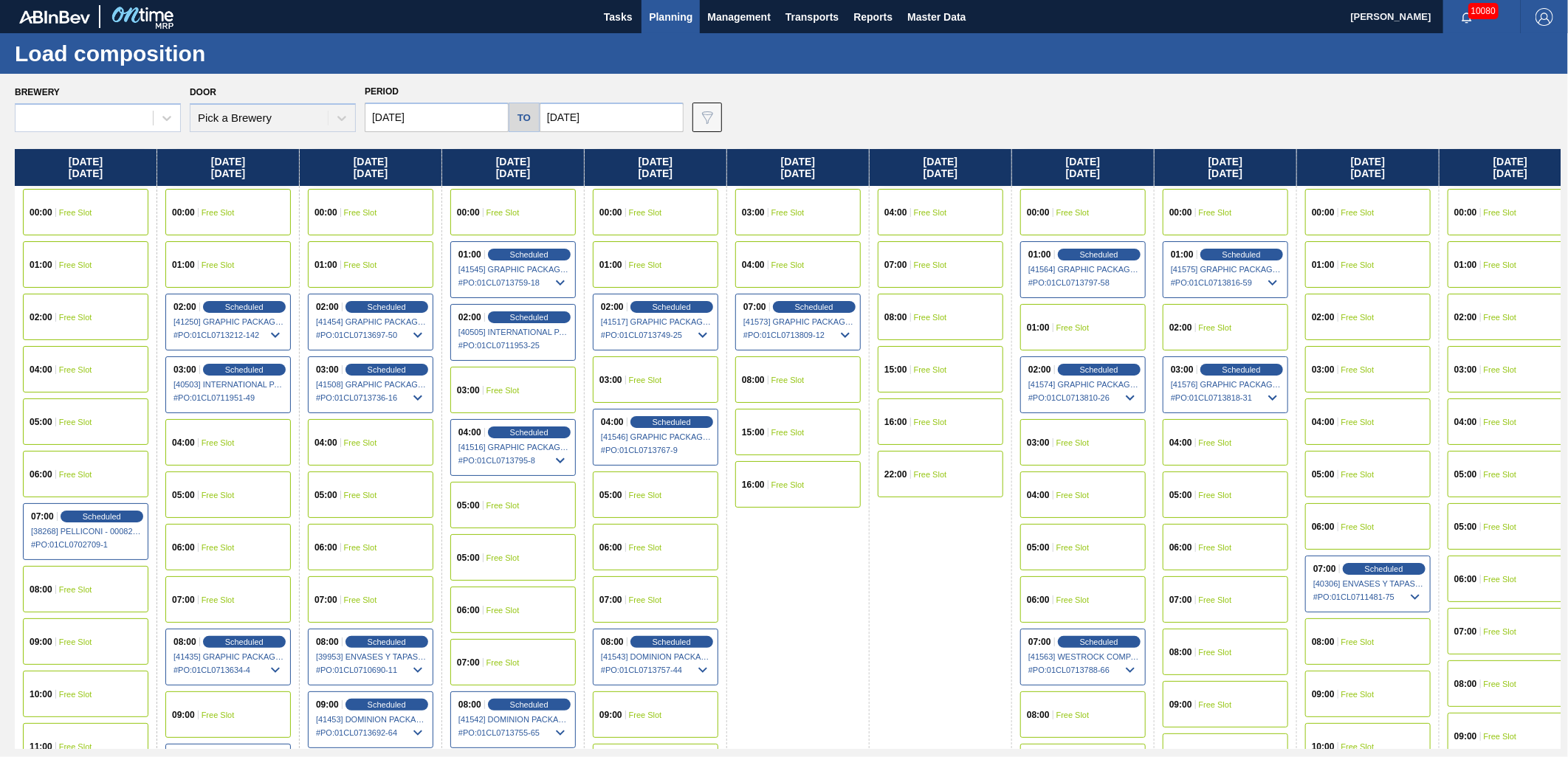
type input "[DATE]"
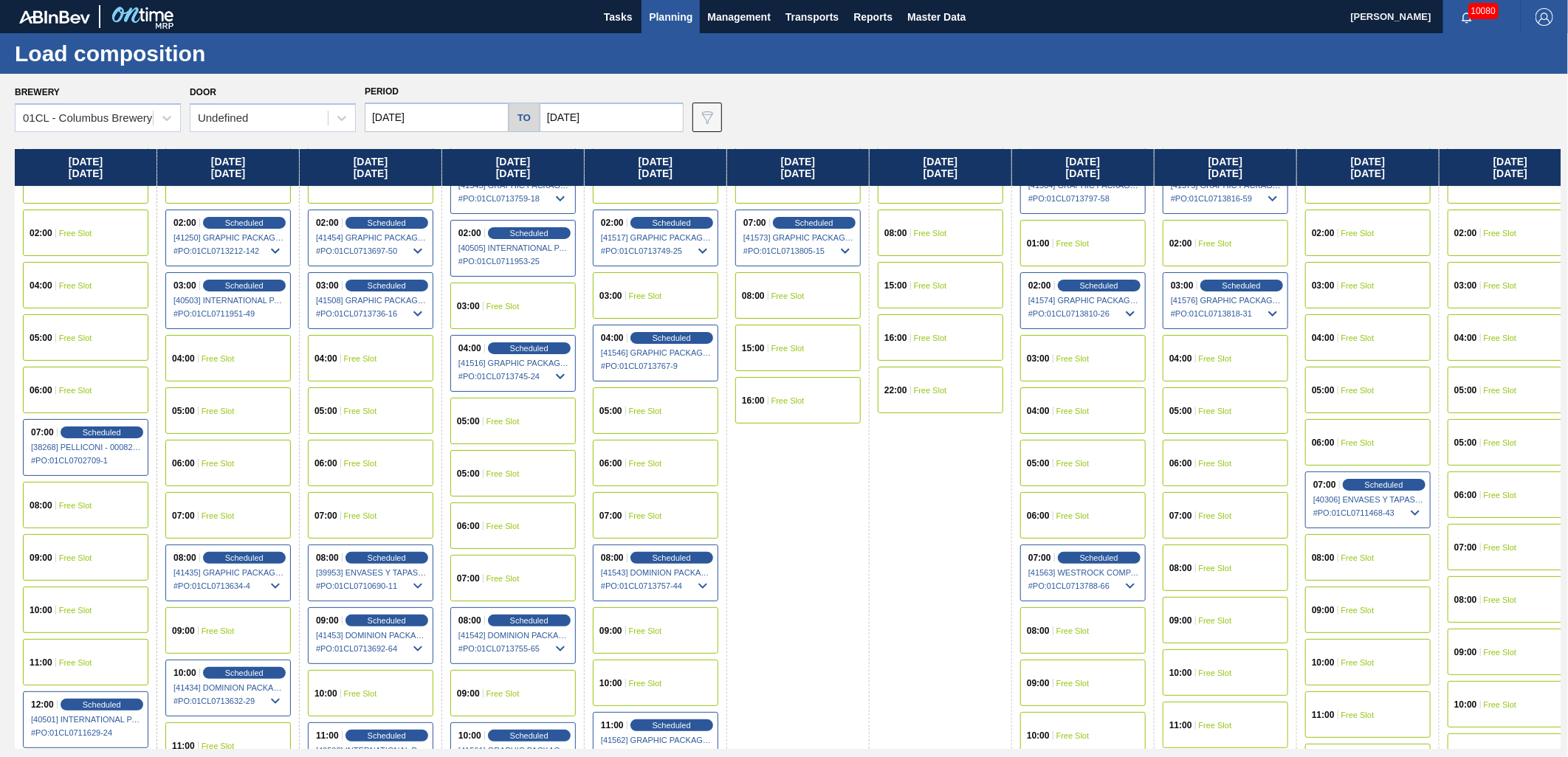
scroll to position [246, 0]
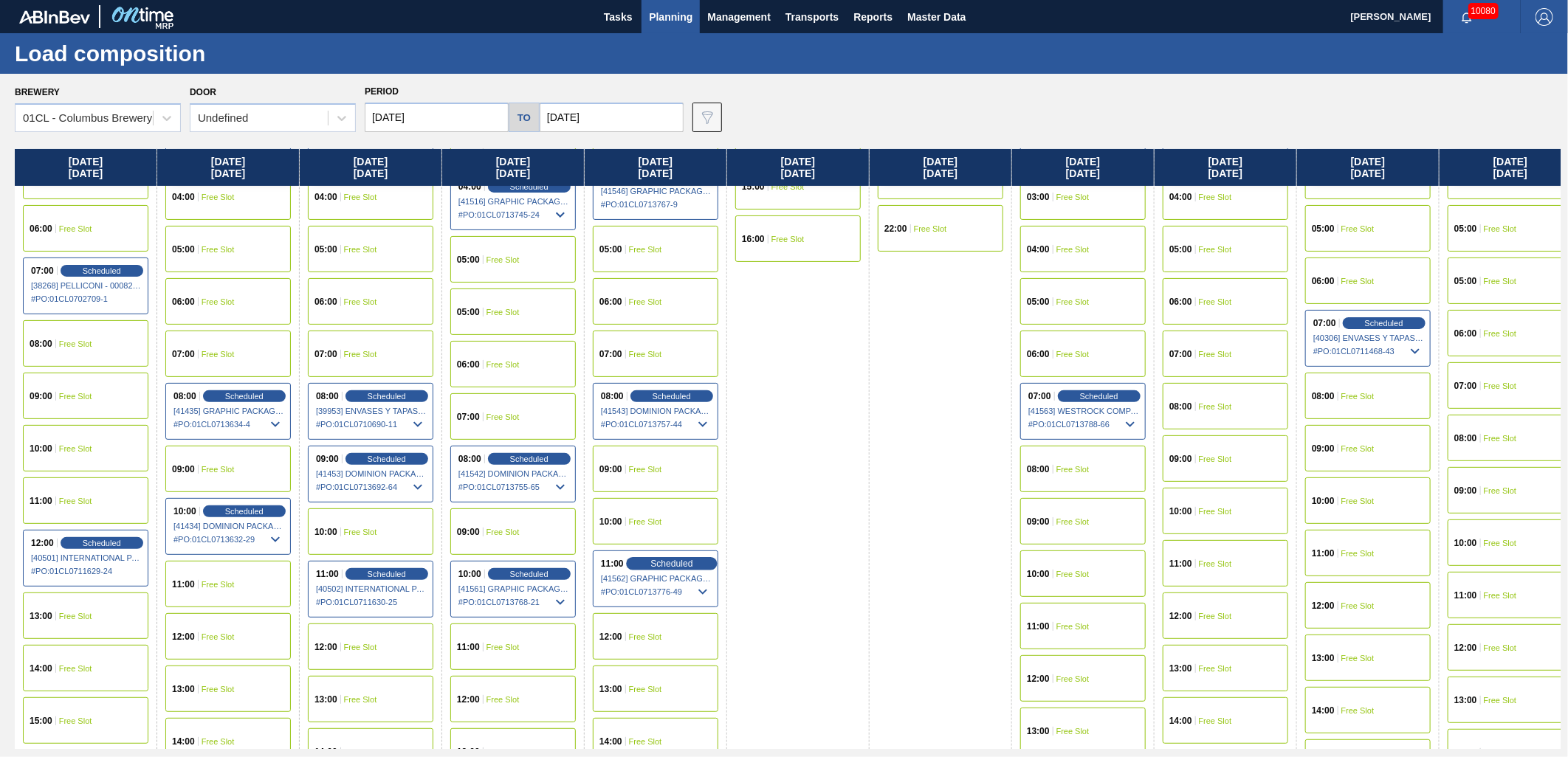
click at [666, 565] on span "Scheduled" at bounding box center [671, 563] width 42 height 9
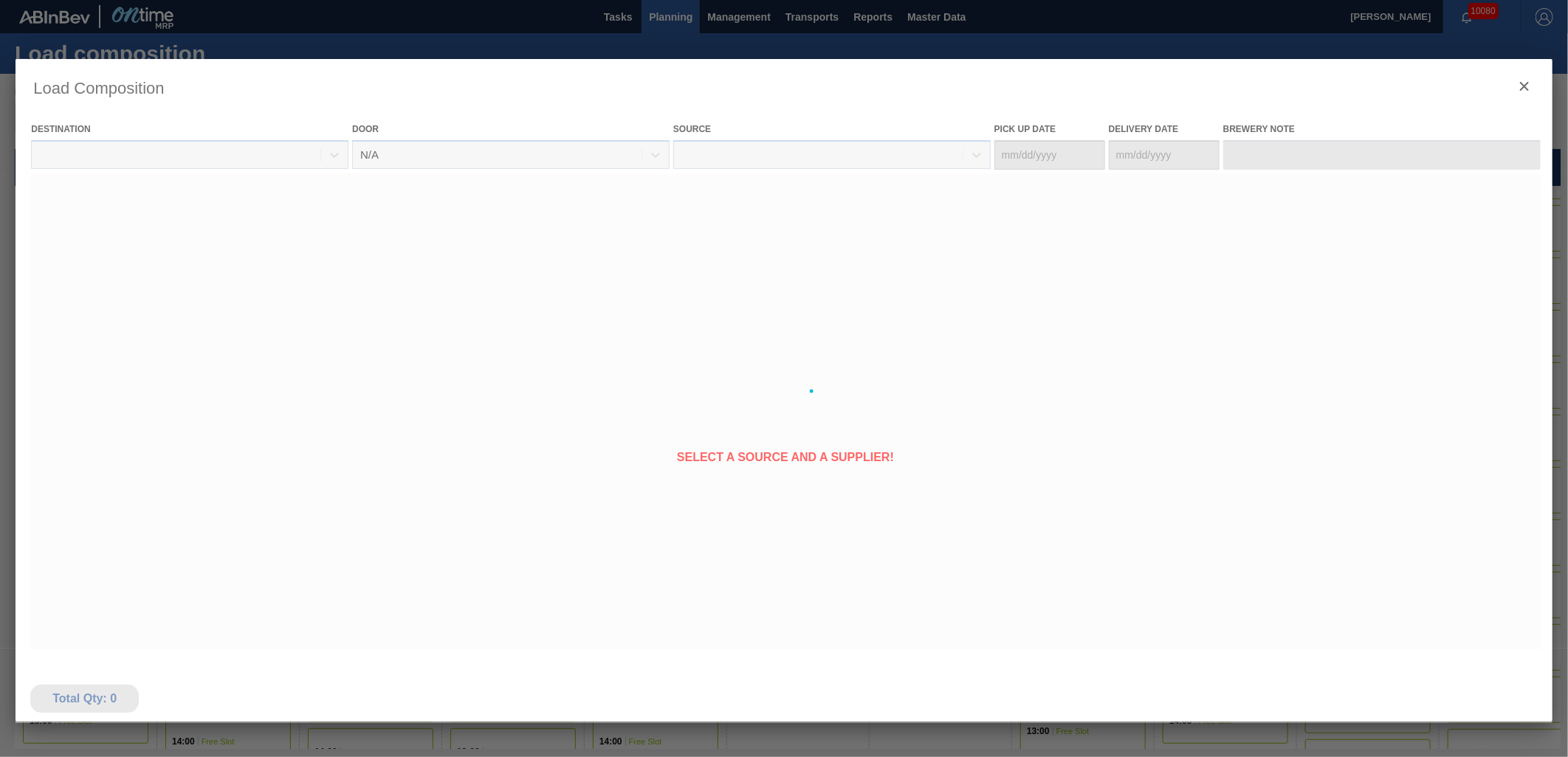
type Date "[DATE]"
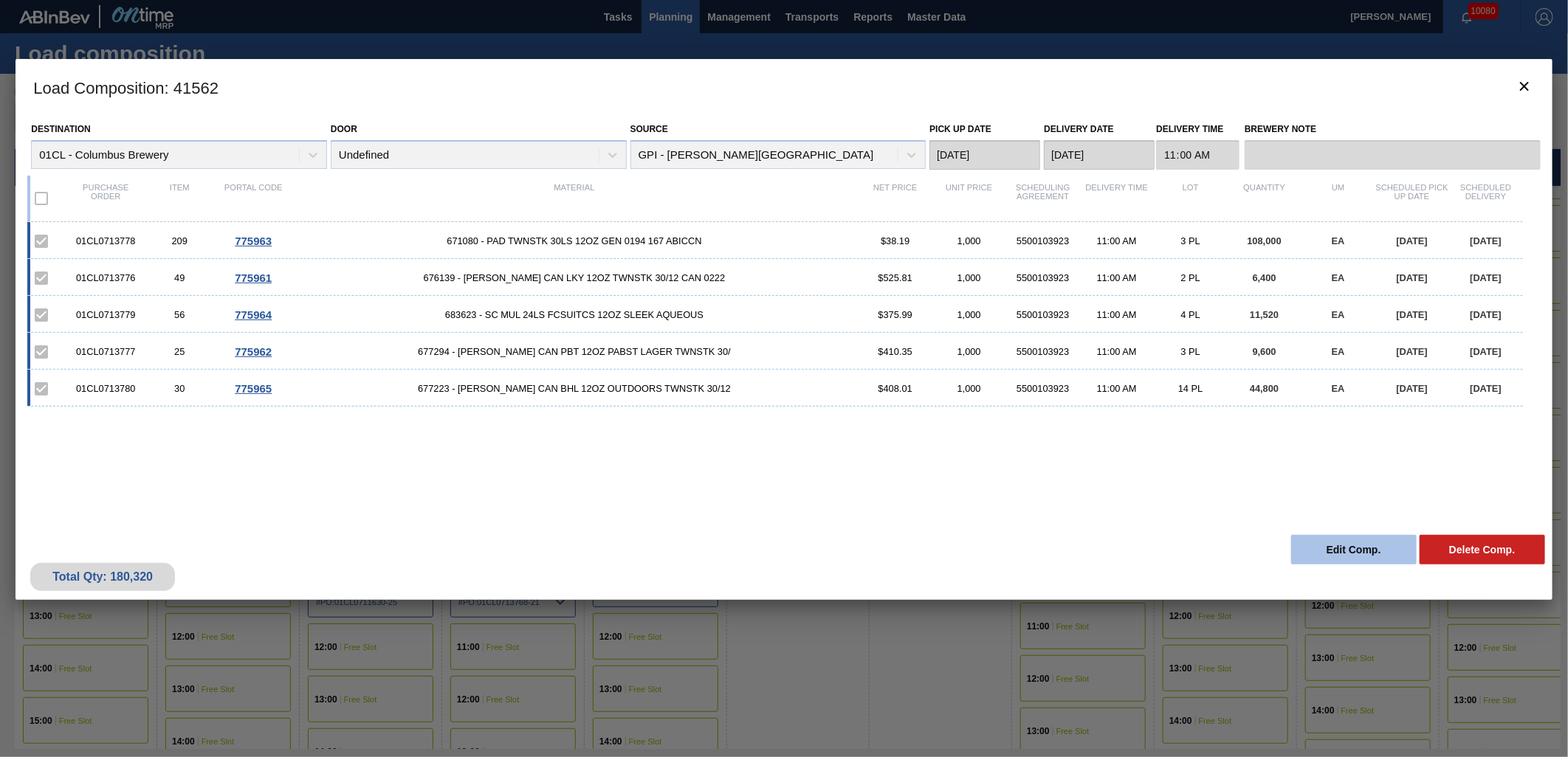
click at [1315, 553] on button "Edit Comp." at bounding box center [1354, 549] width 125 height 30
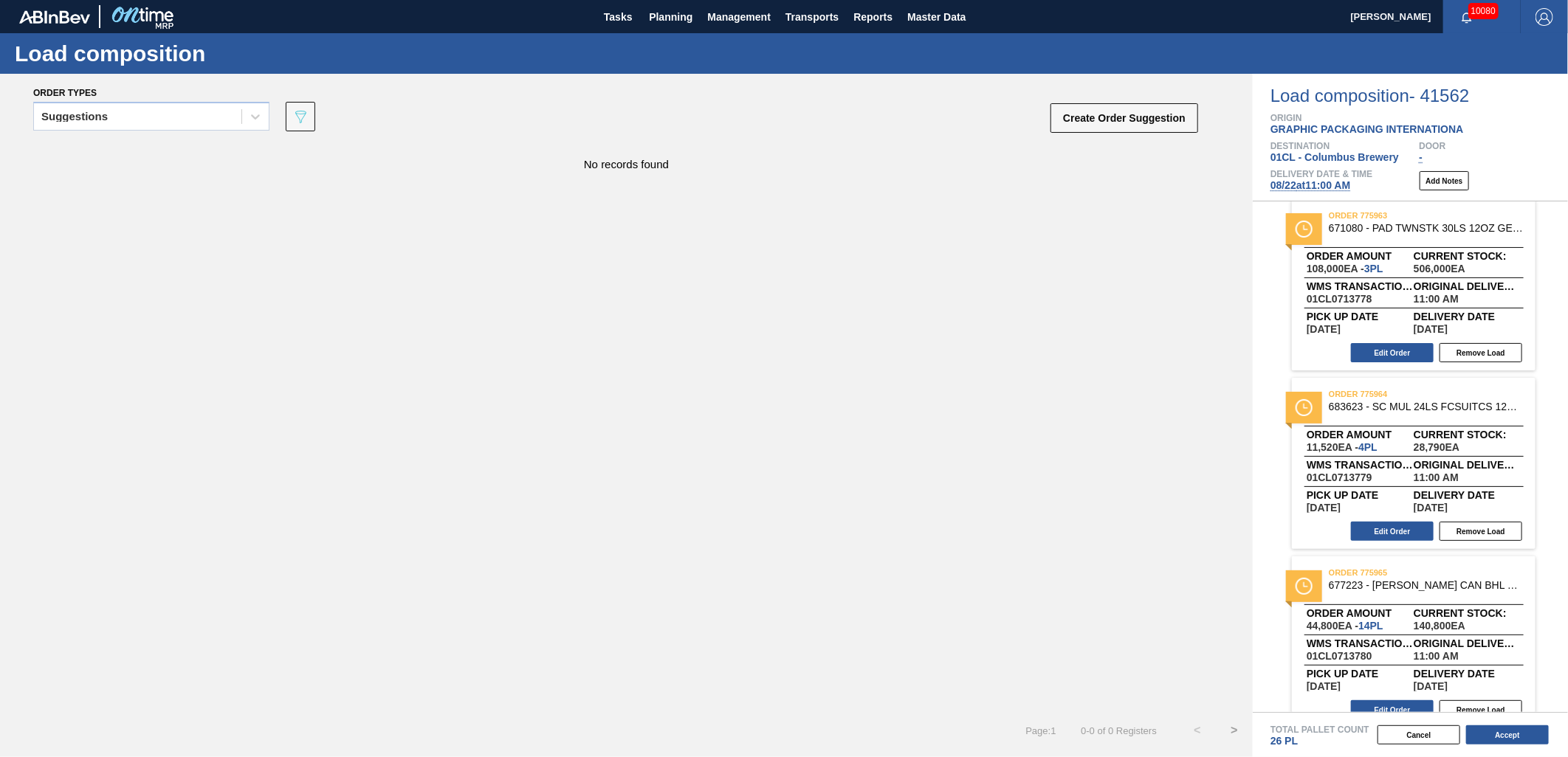
scroll to position [388, 0]
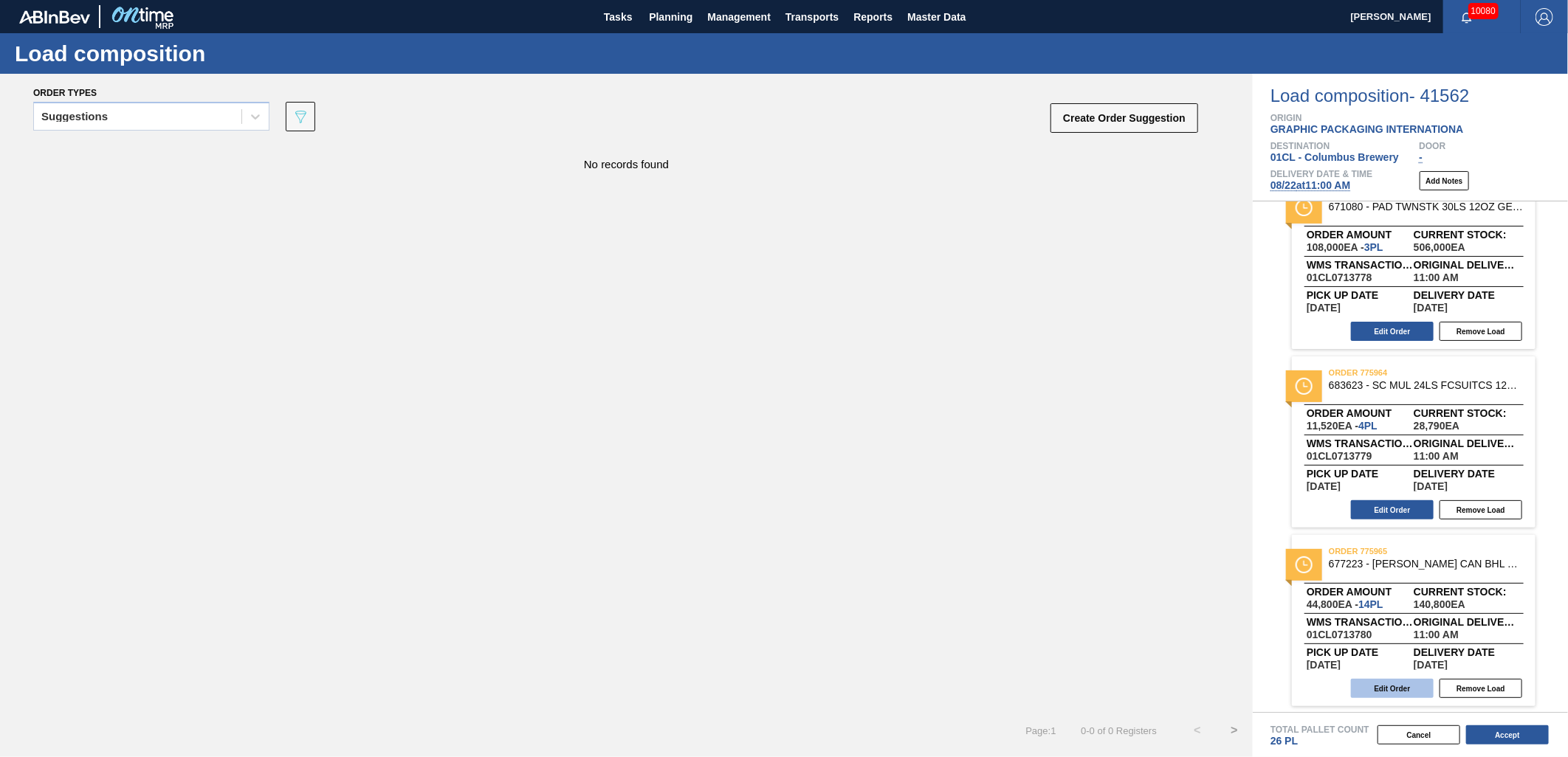
click at [1373, 681] on button "Edit Order" at bounding box center [1392, 689] width 83 height 19
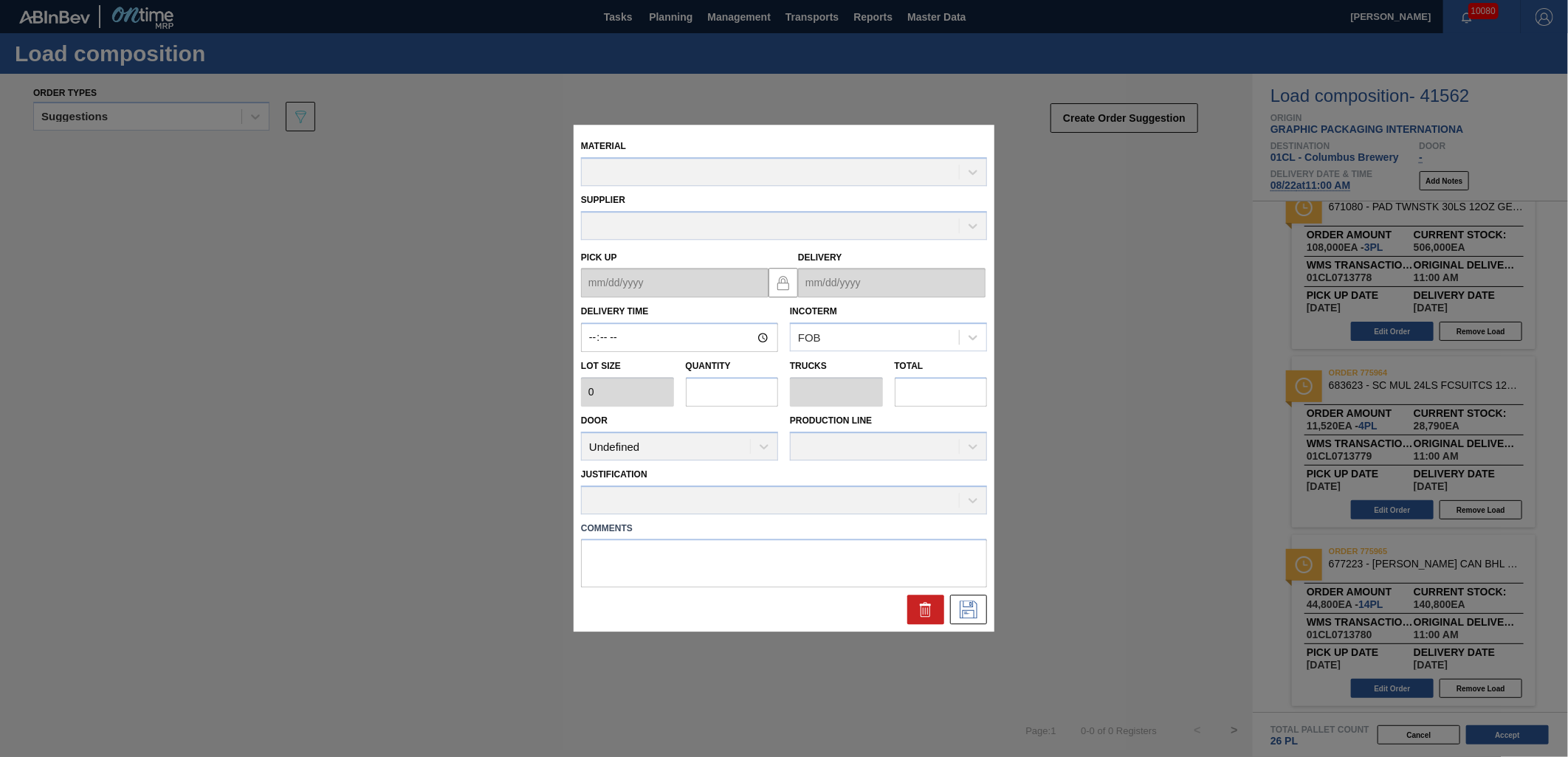
type input "11:00:00"
type input "3,200"
type input "14"
type input "0.538"
type input "44,800"
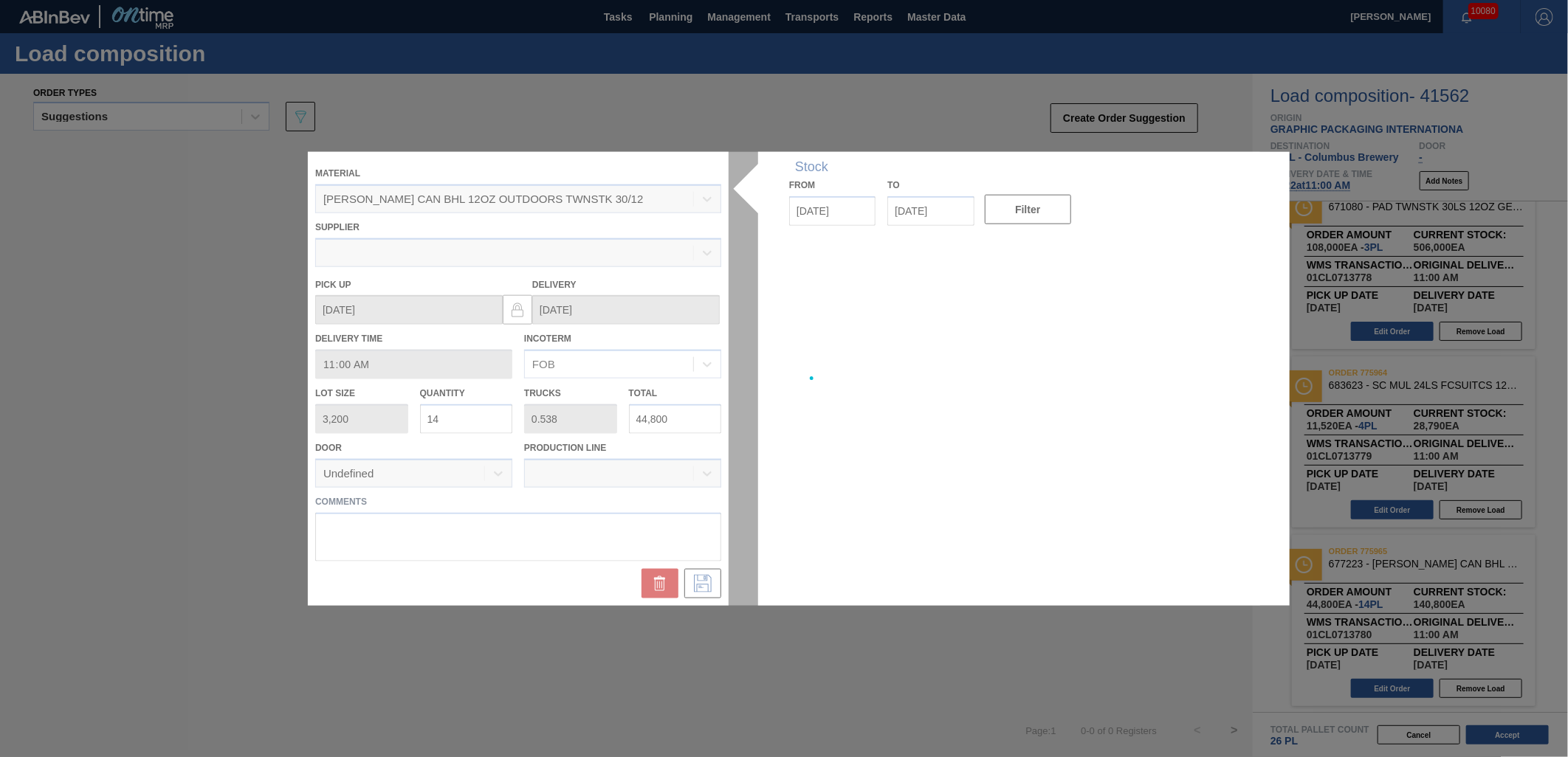
type up "[DATE]"
type input "[DATE]"
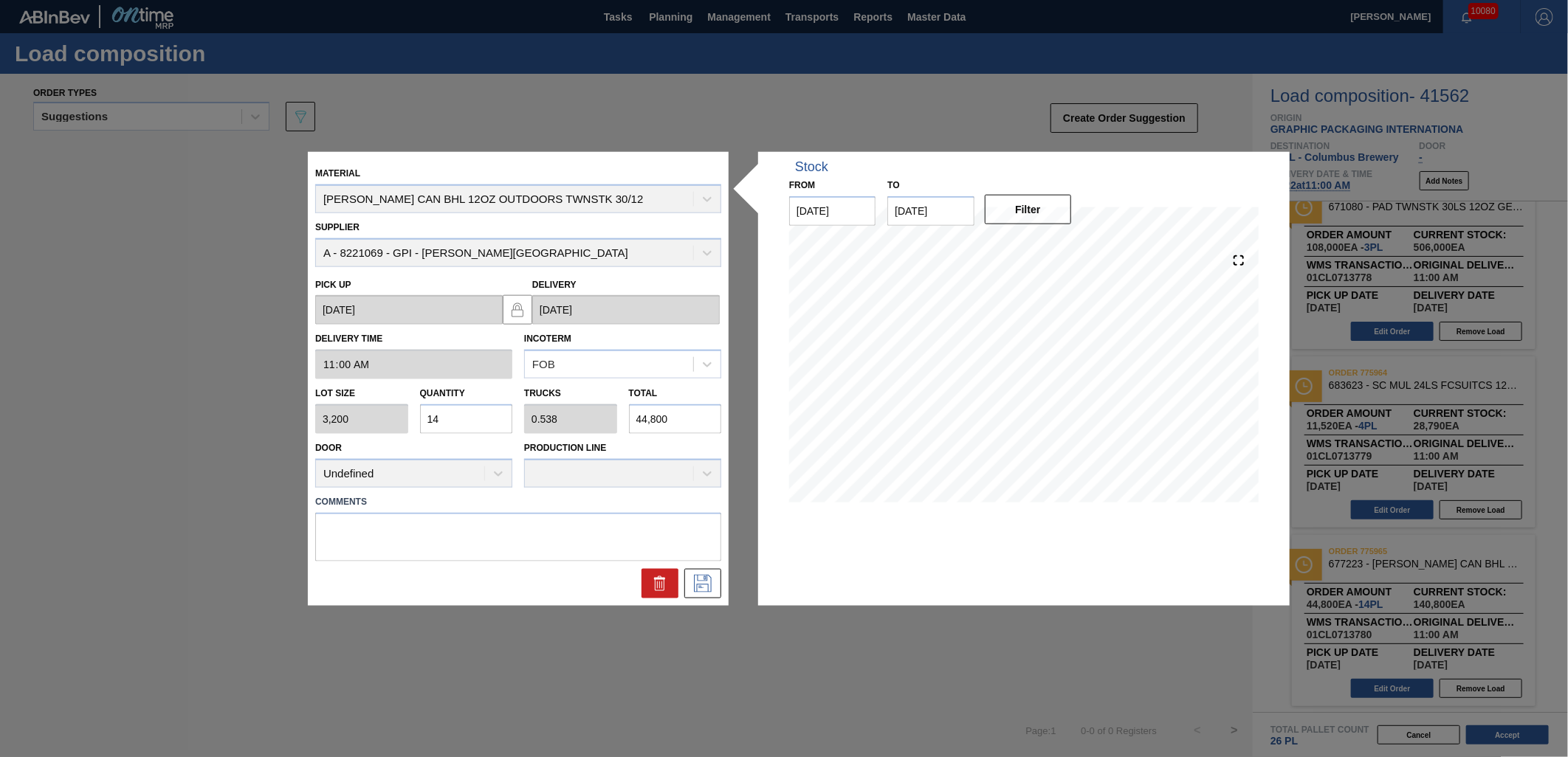
click at [462, 422] on input "14" at bounding box center [467, 419] width 93 height 30
type input "1"
type input "0.038"
type input "3,200"
type input "0"
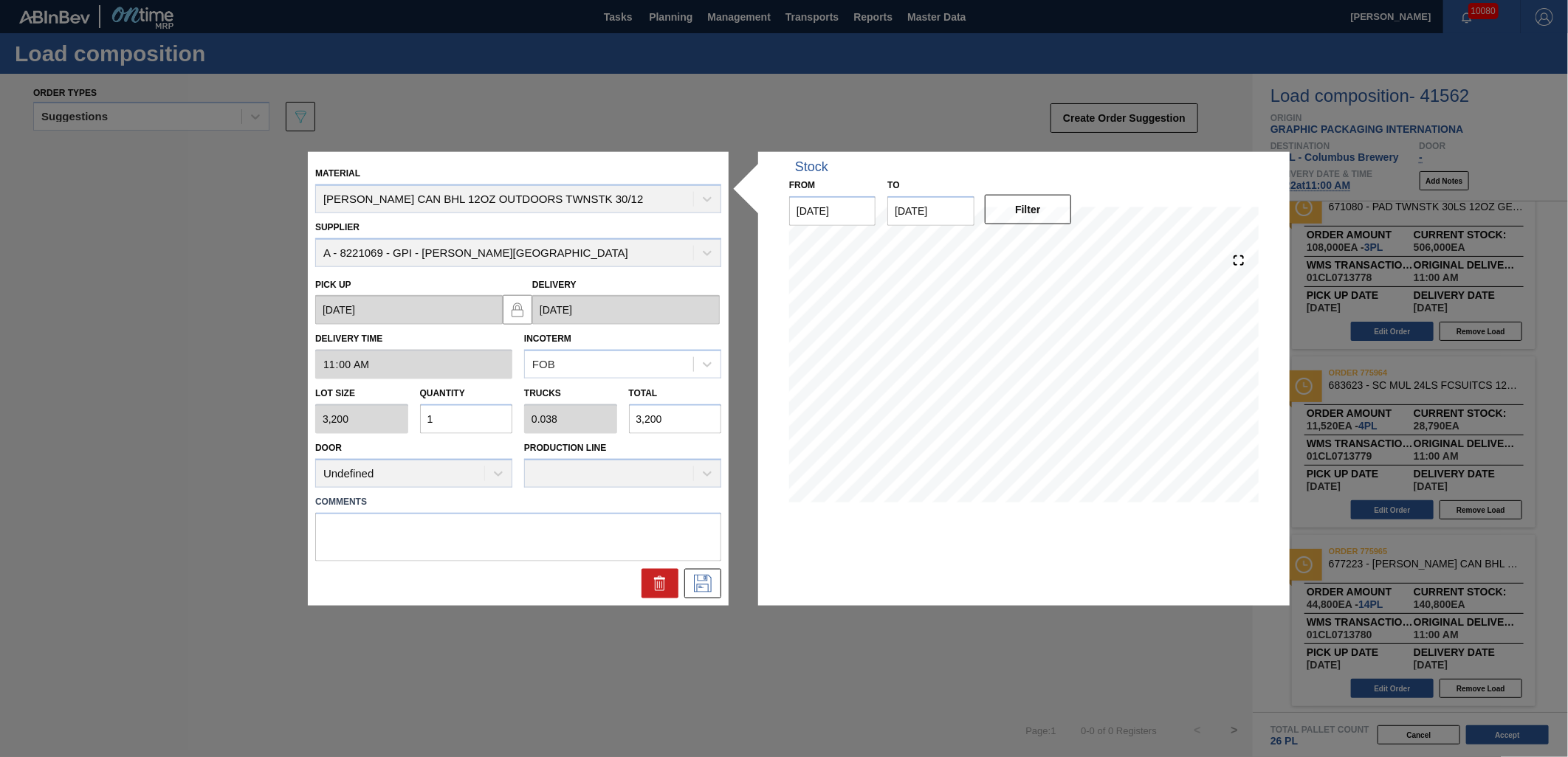
type input "0"
type input "8"
type input "0.308"
type input "25,600"
type input "8"
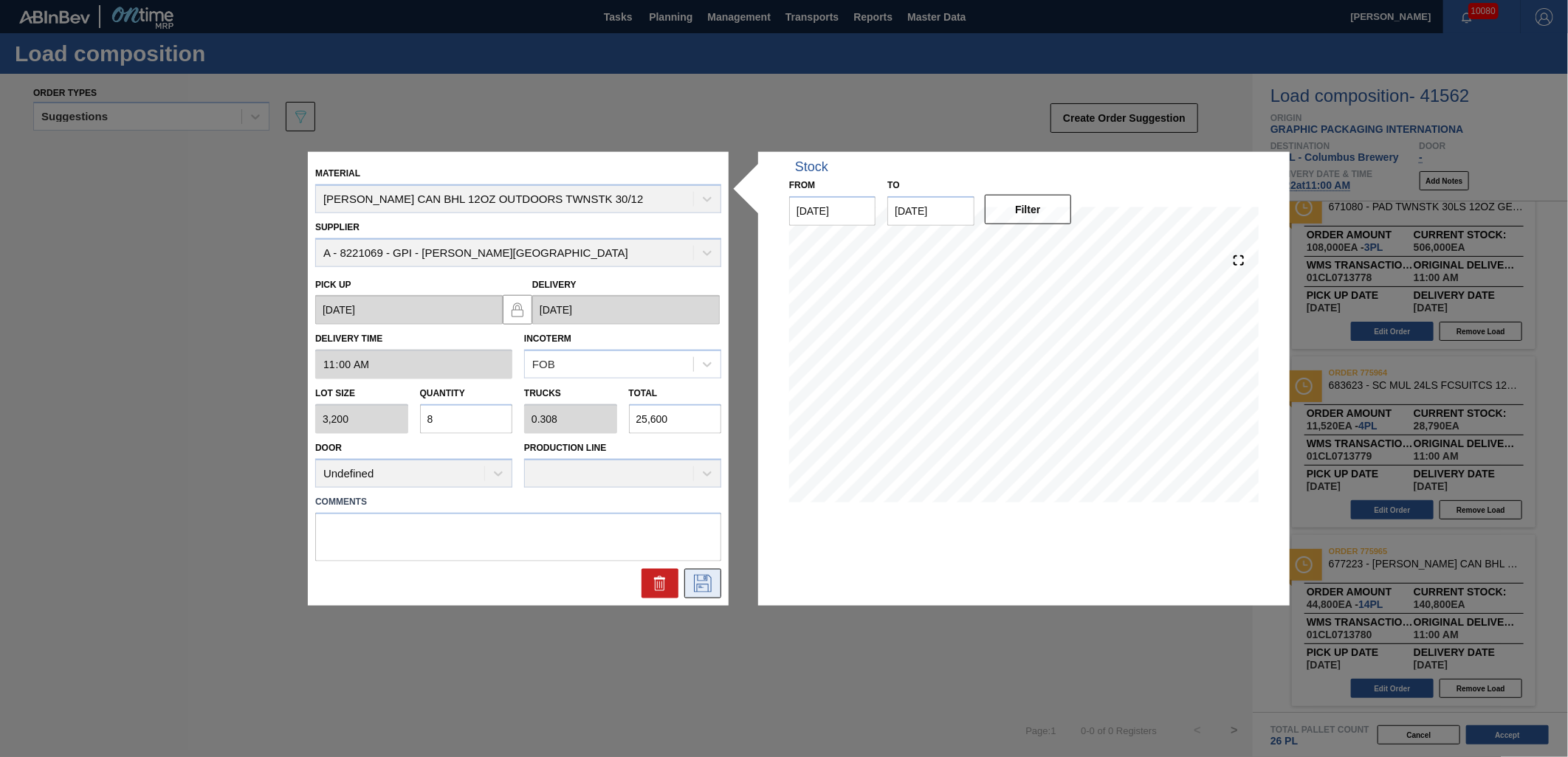
click at [700, 580] on icon at bounding box center [702, 582] width 18 height 18
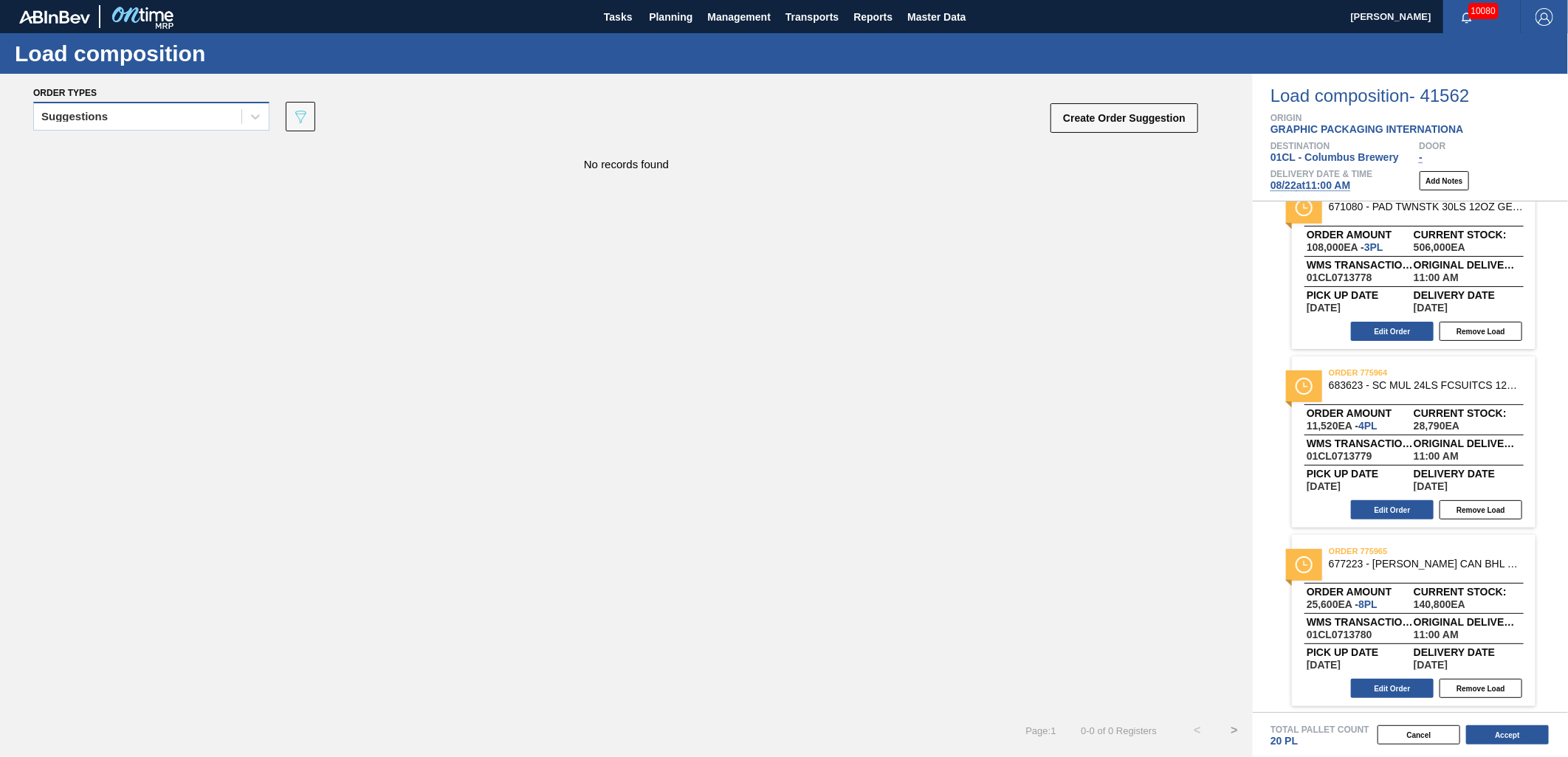
click at [210, 108] on div "Suggestions" at bounding box center [137, 117] width 207 height 21
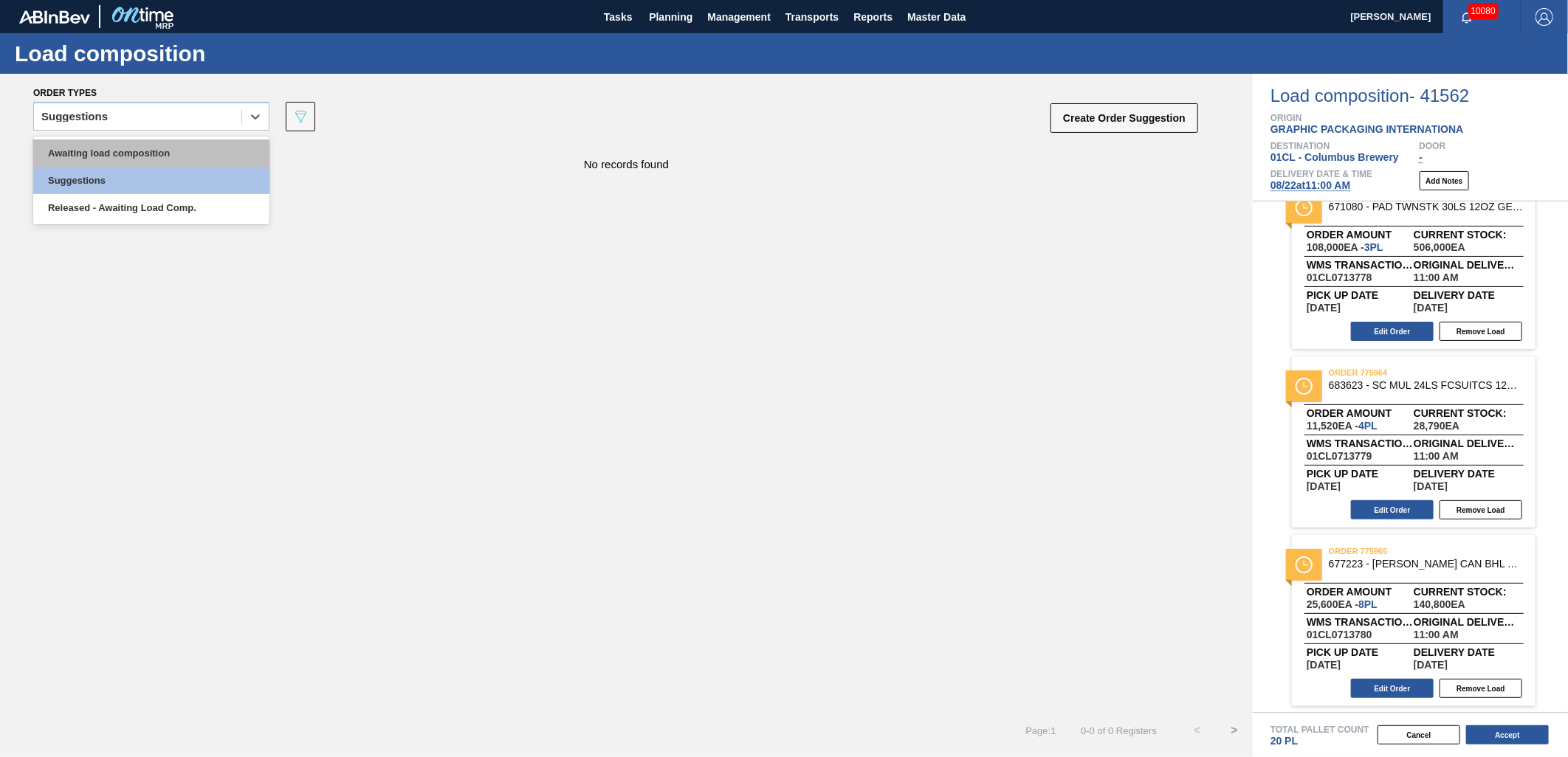
click at [161, 153] on div "Awaiting load composition" at bounding box center [150, 153] width 236 height 27
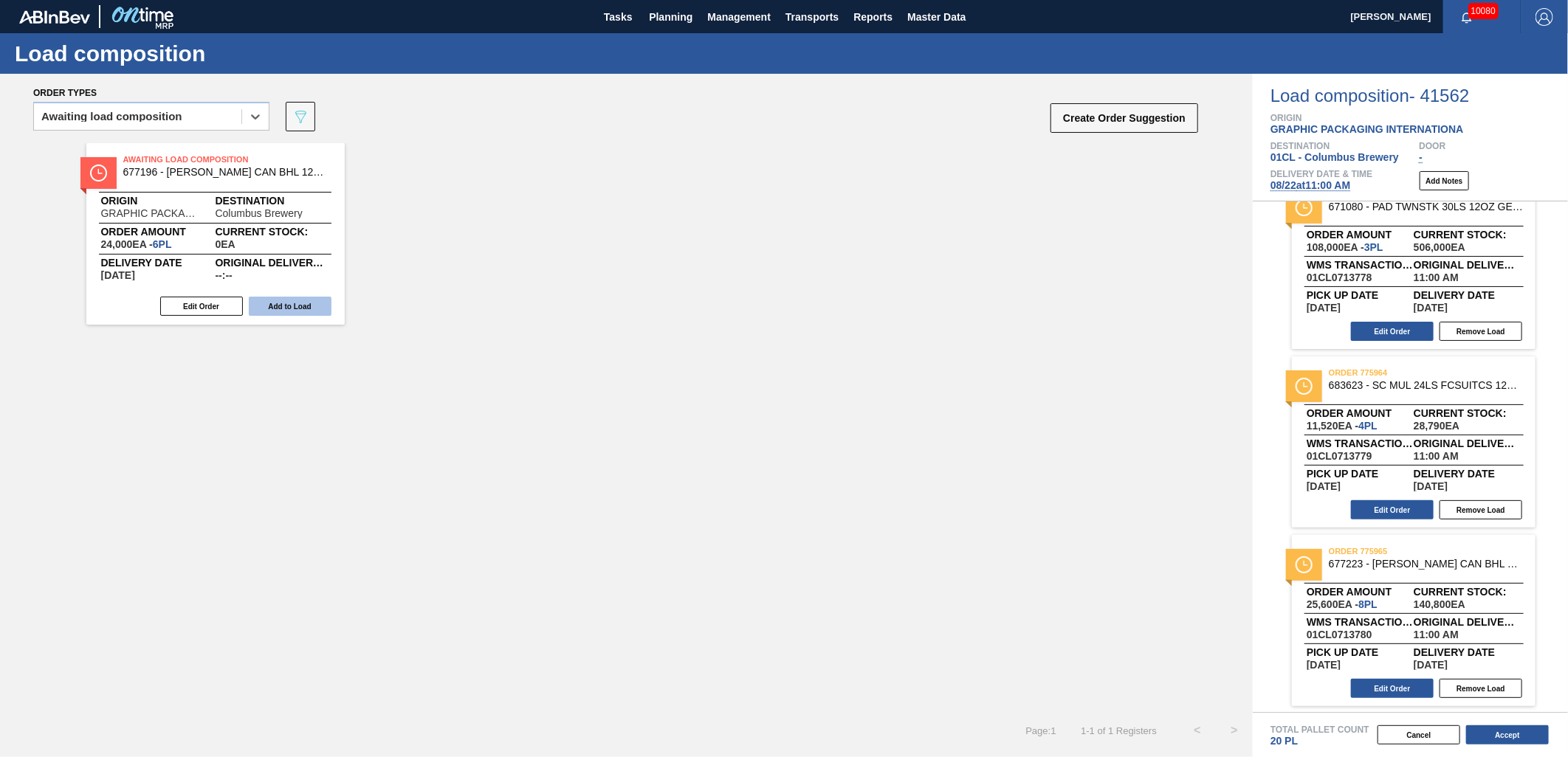
click at [307, 312] on button "Add to Load" at bounding box center [290, 306] width 83 height 19
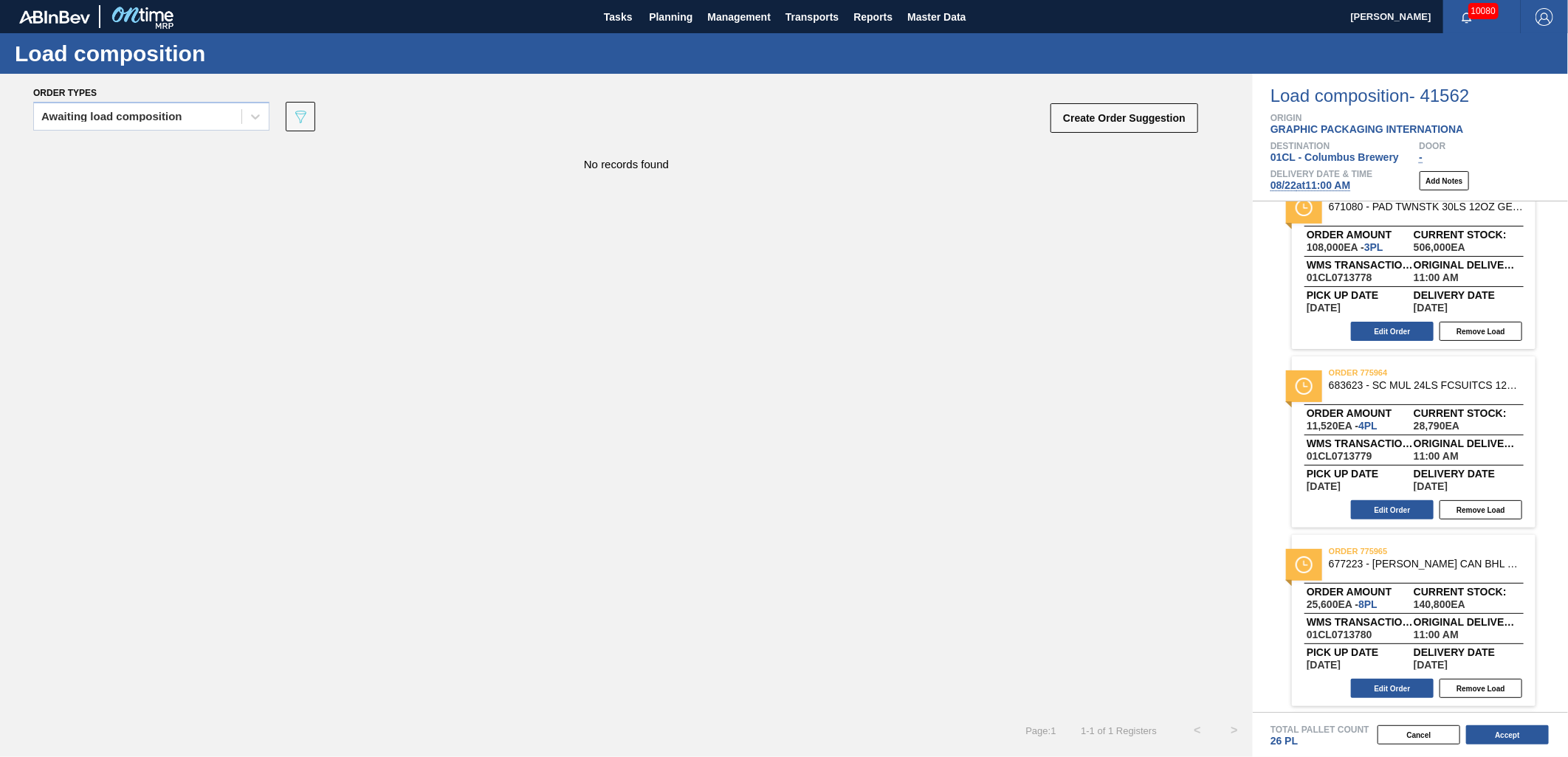
click at [1305, 182] on span "[DATE] 11:00 AM" at bounding box center [1310, 185] width 79 height 12
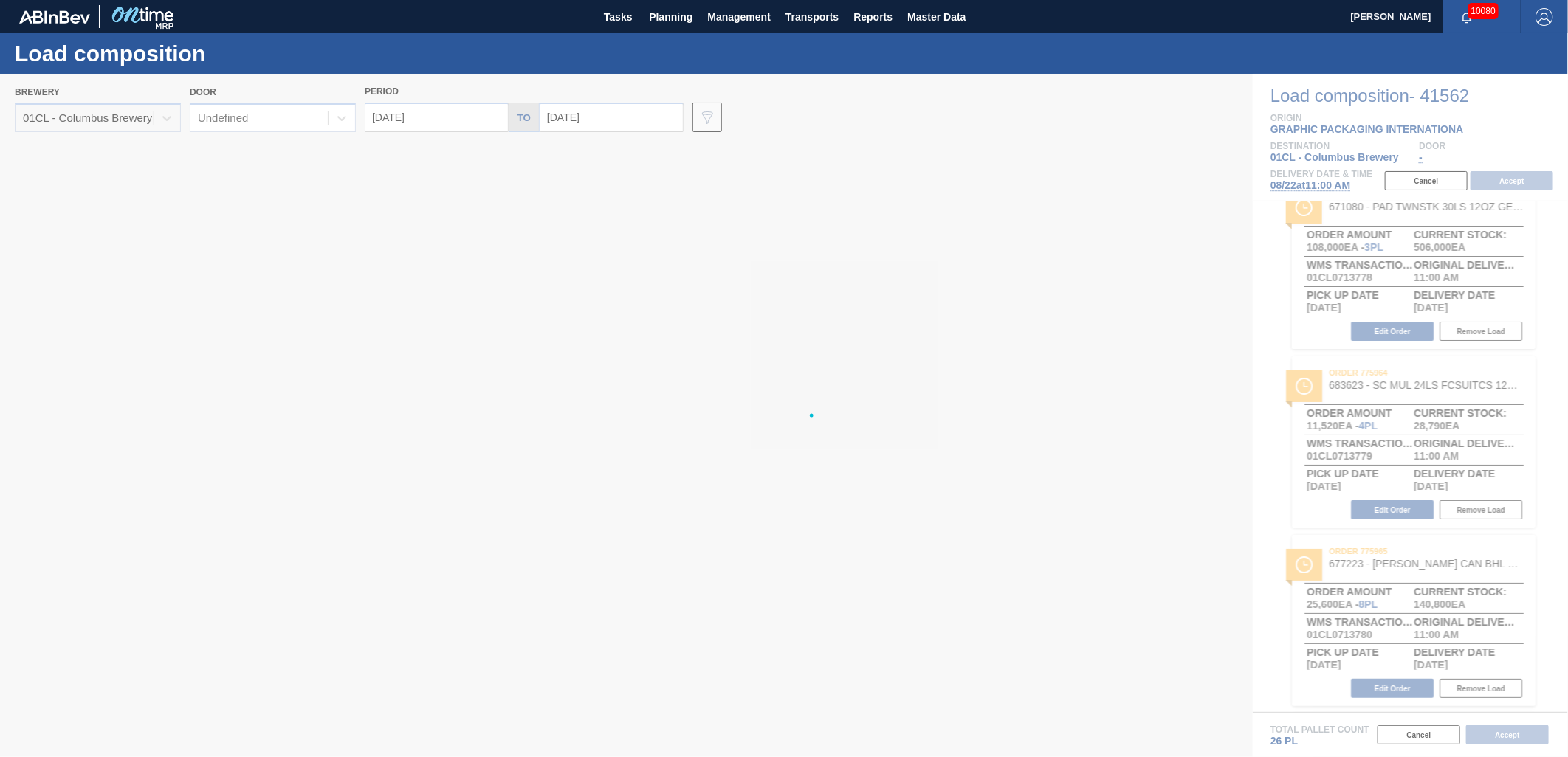
type input "[DATE]"
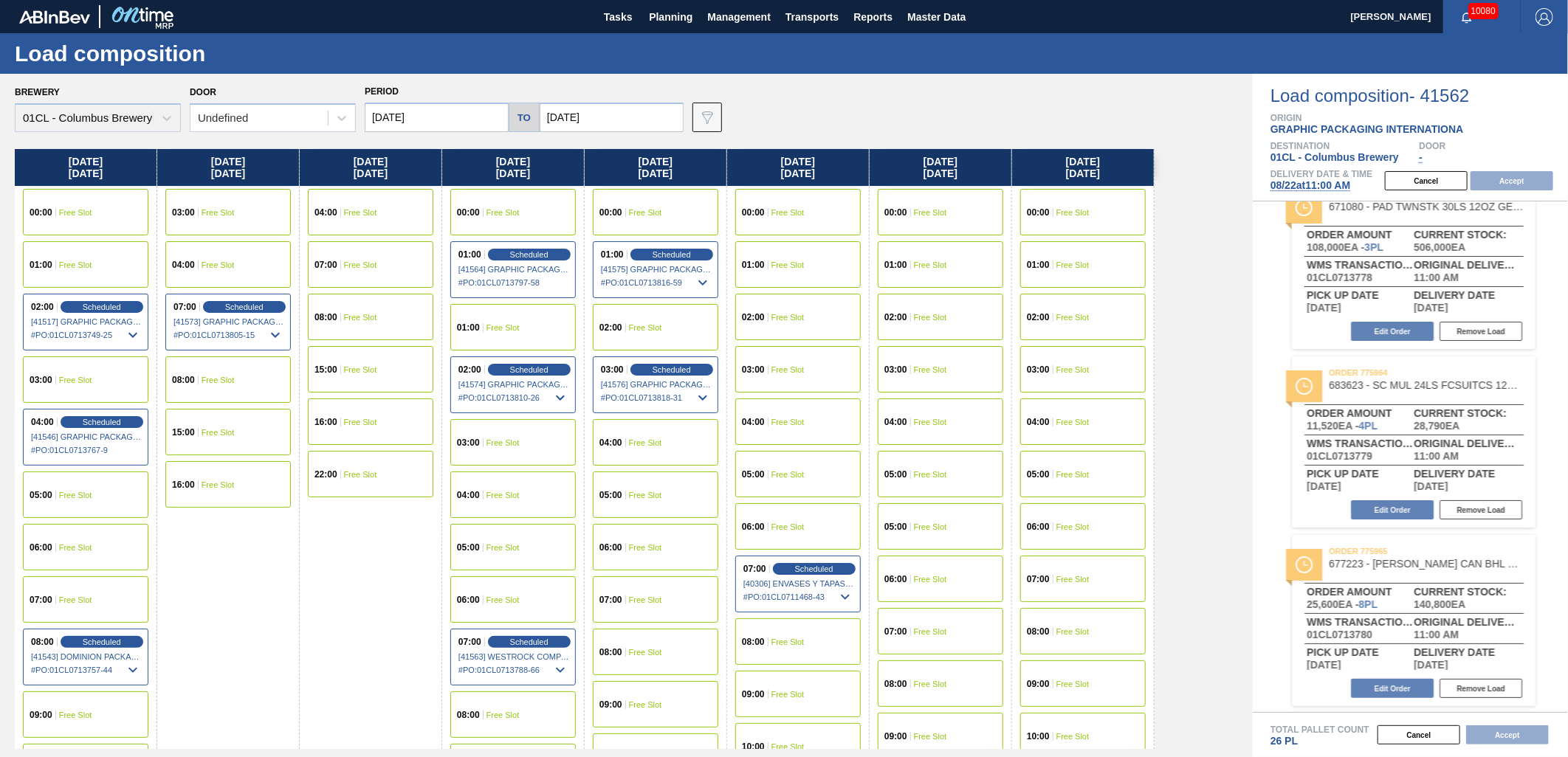
click at [448, 111] on input "[DATE]" at bounding box center [436, 117] width 144 height 30
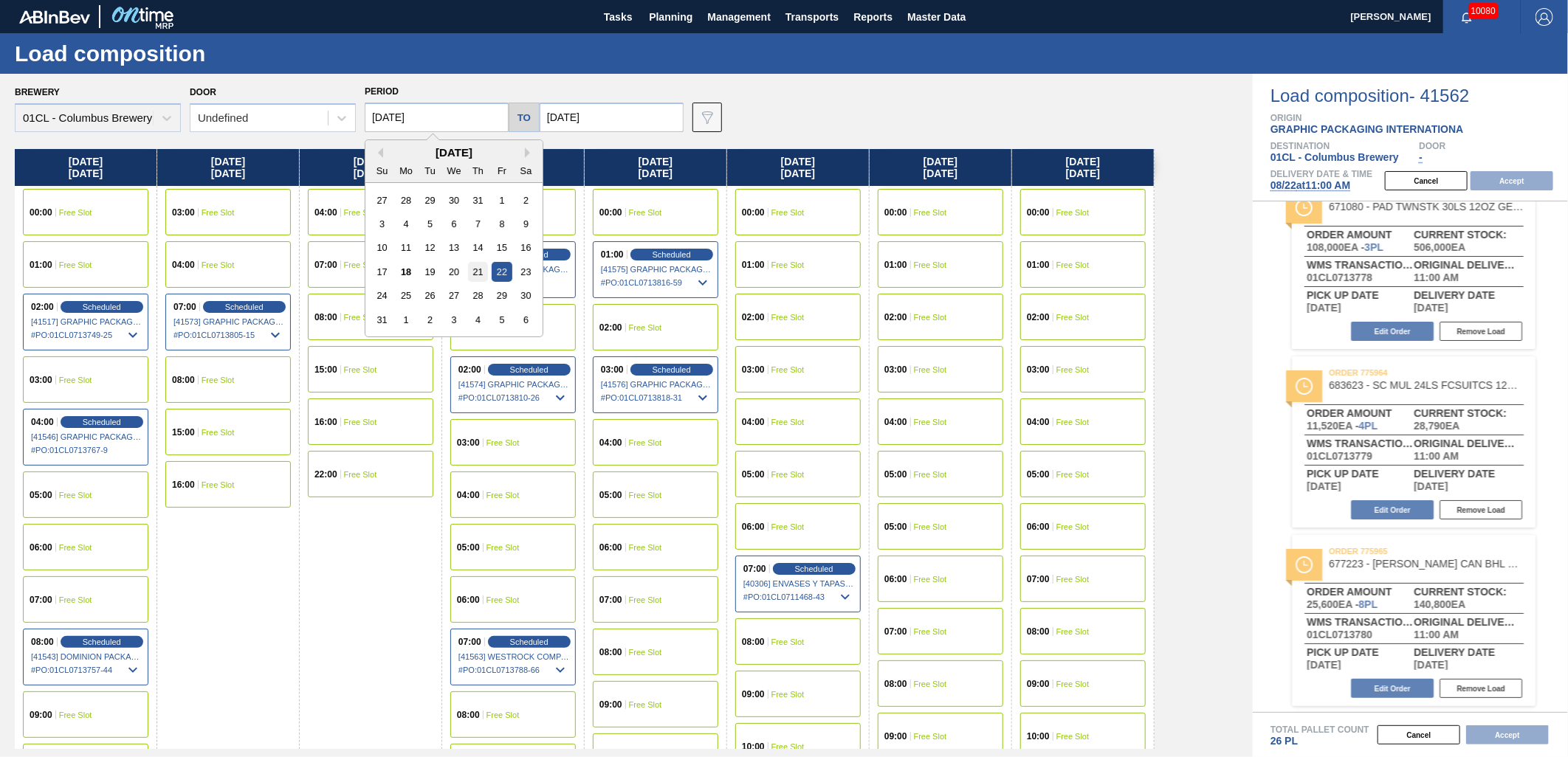
click at [474, 270] on div "21" at bounding box center [478, 272] width 20 height 20
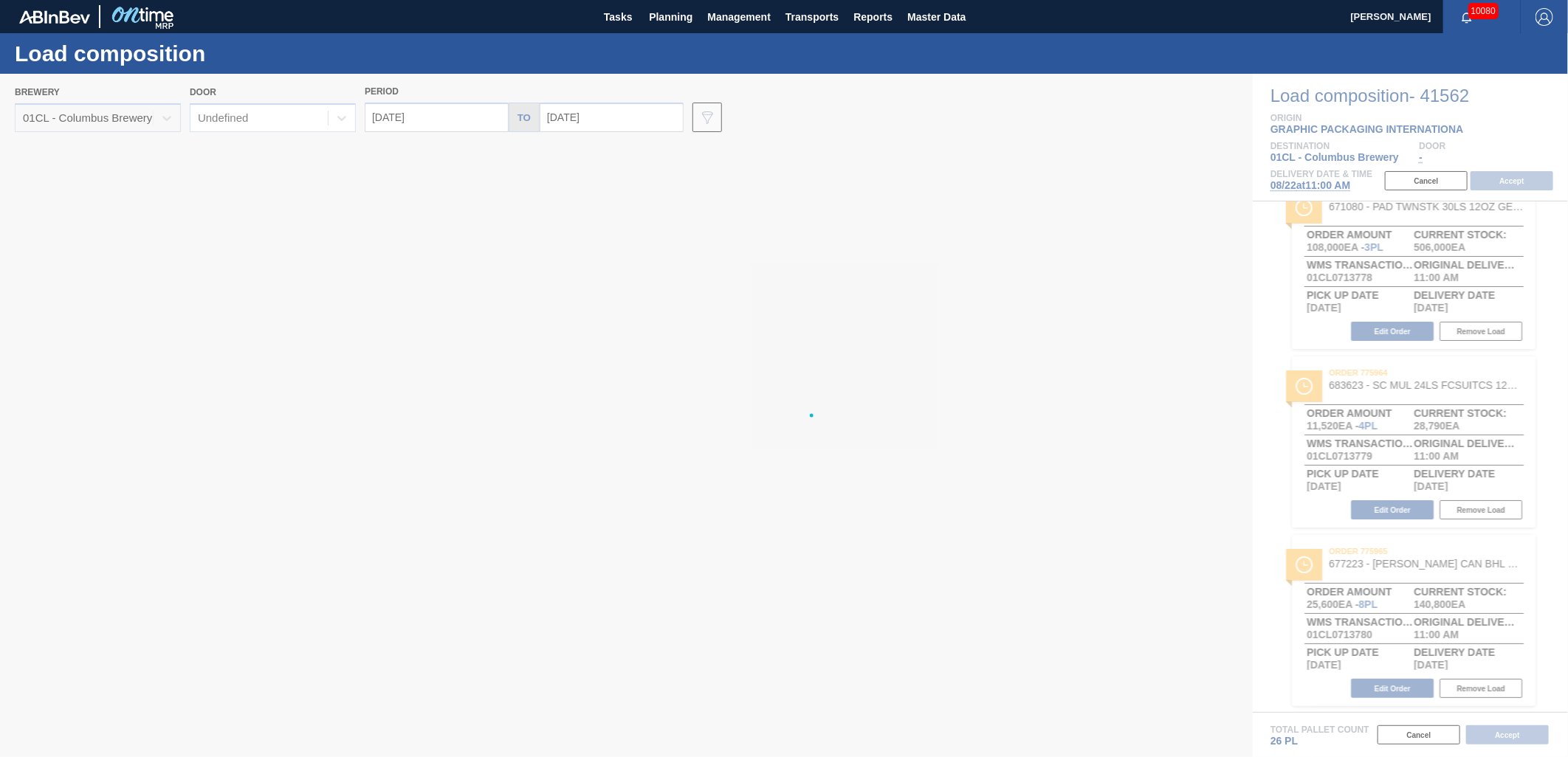
type input "[DATE]"
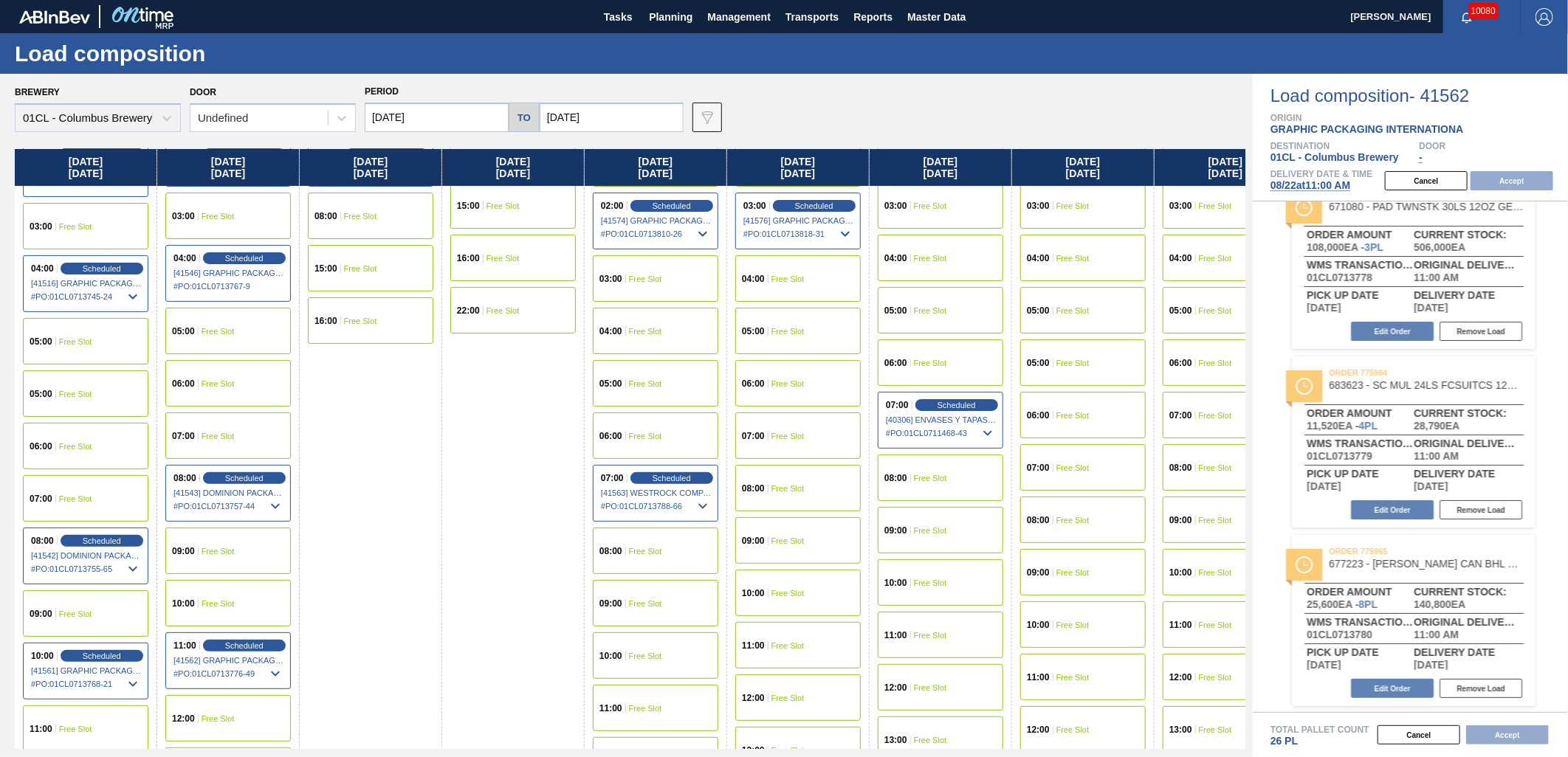
scroll to position [246, 0]
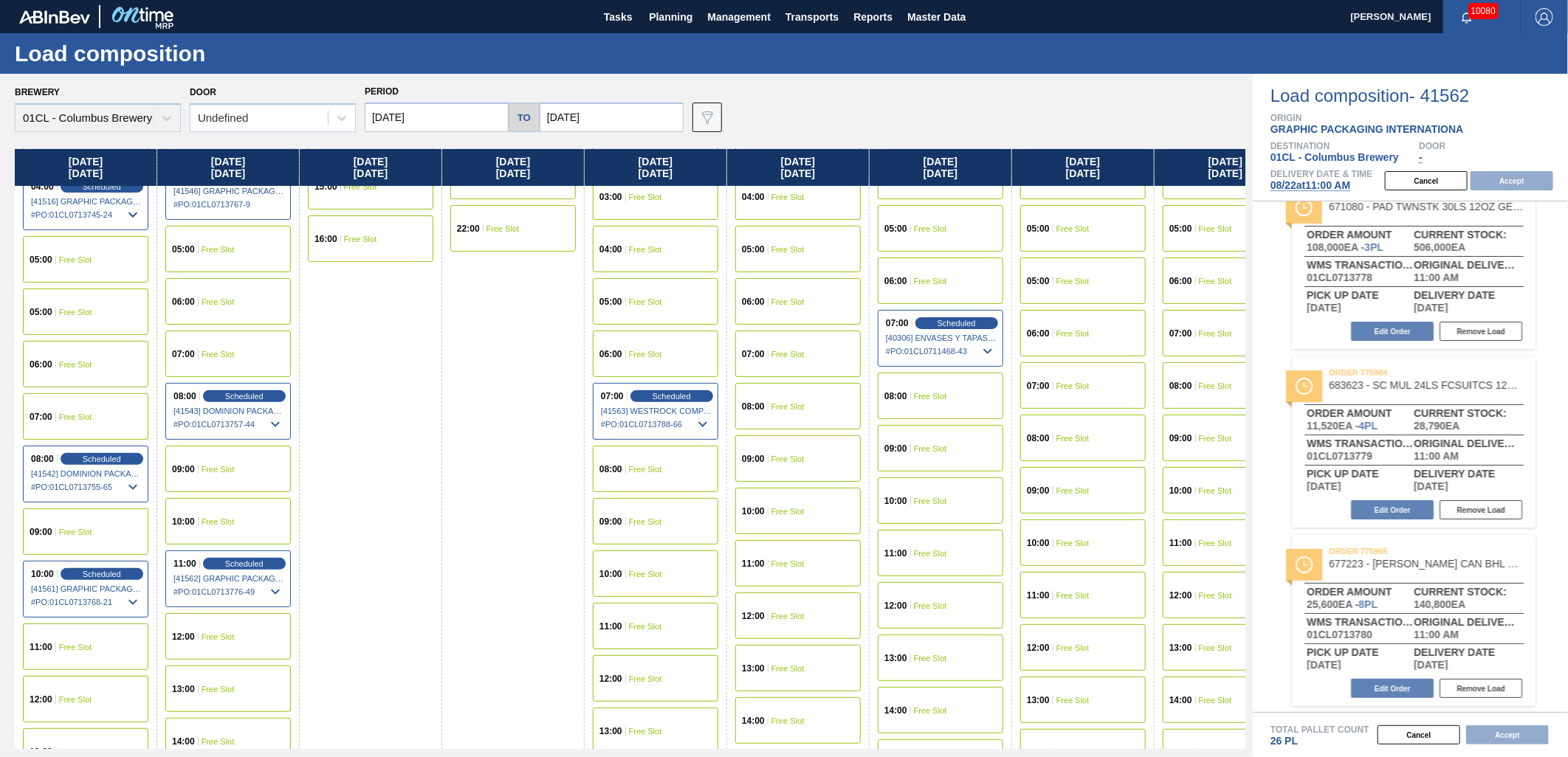
click at [73, 424] on div "07:00 Free Slot" at bounding box center [85, 417] width 125 height 46
click at [1506, 179] on button "Accept" at bounding box center [1512, 181] width 83 height 19
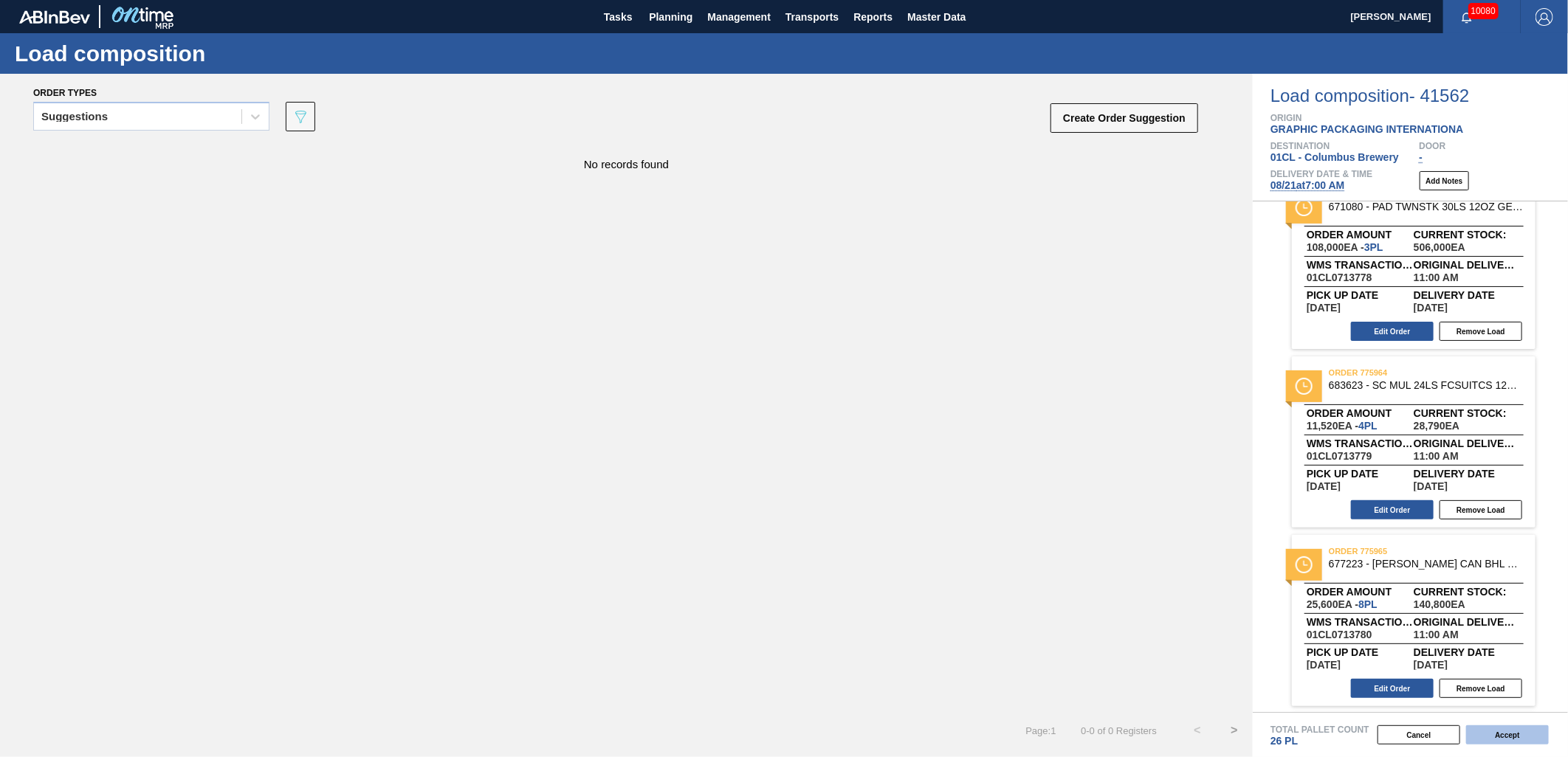
click at [1491, 732] on button "Accept" at bounding box center [1508, 735] width 83 height 19
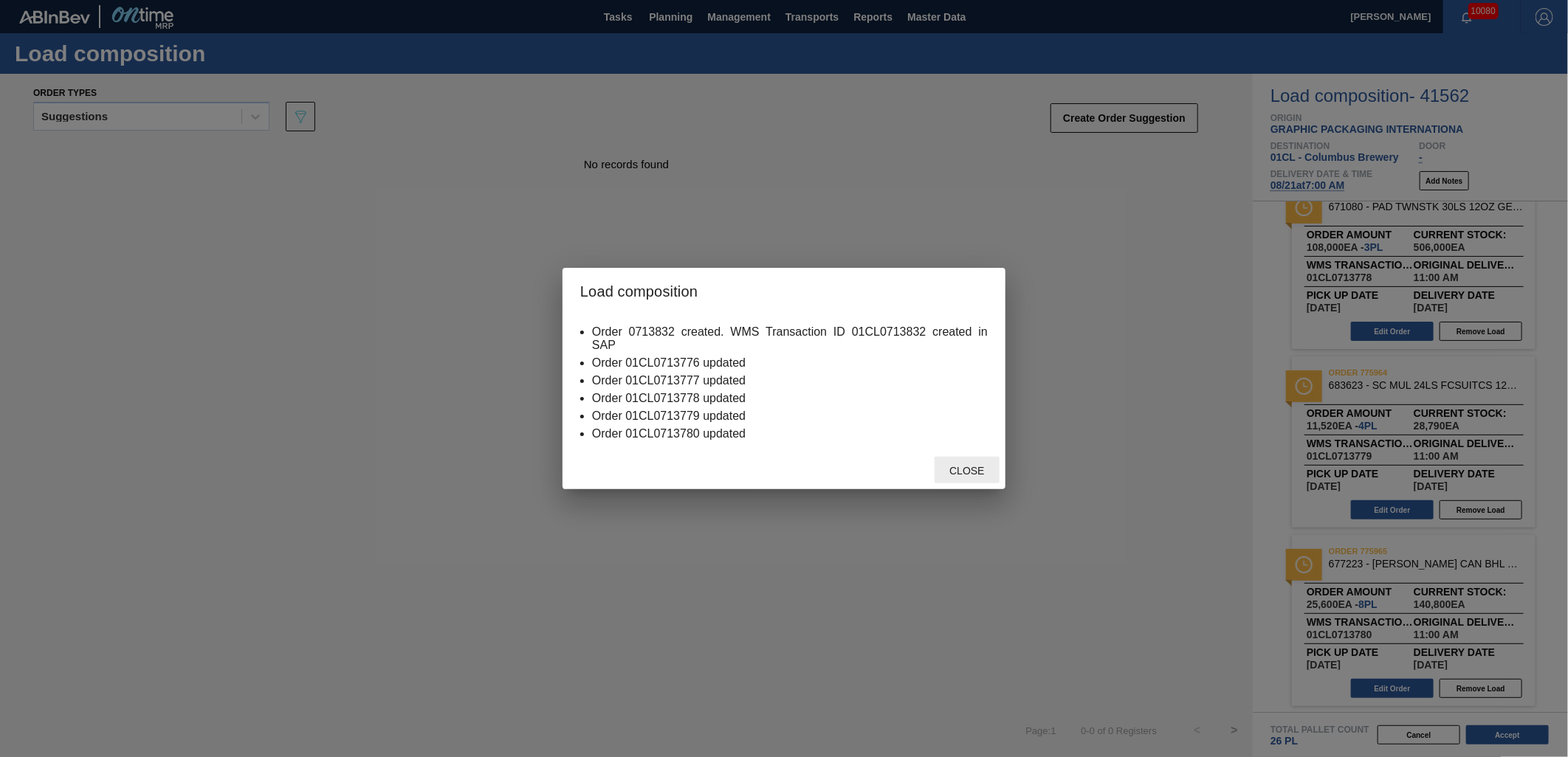
click at [964, 471] on span "Close" at bounding box center [966, 471] width 58 height 12
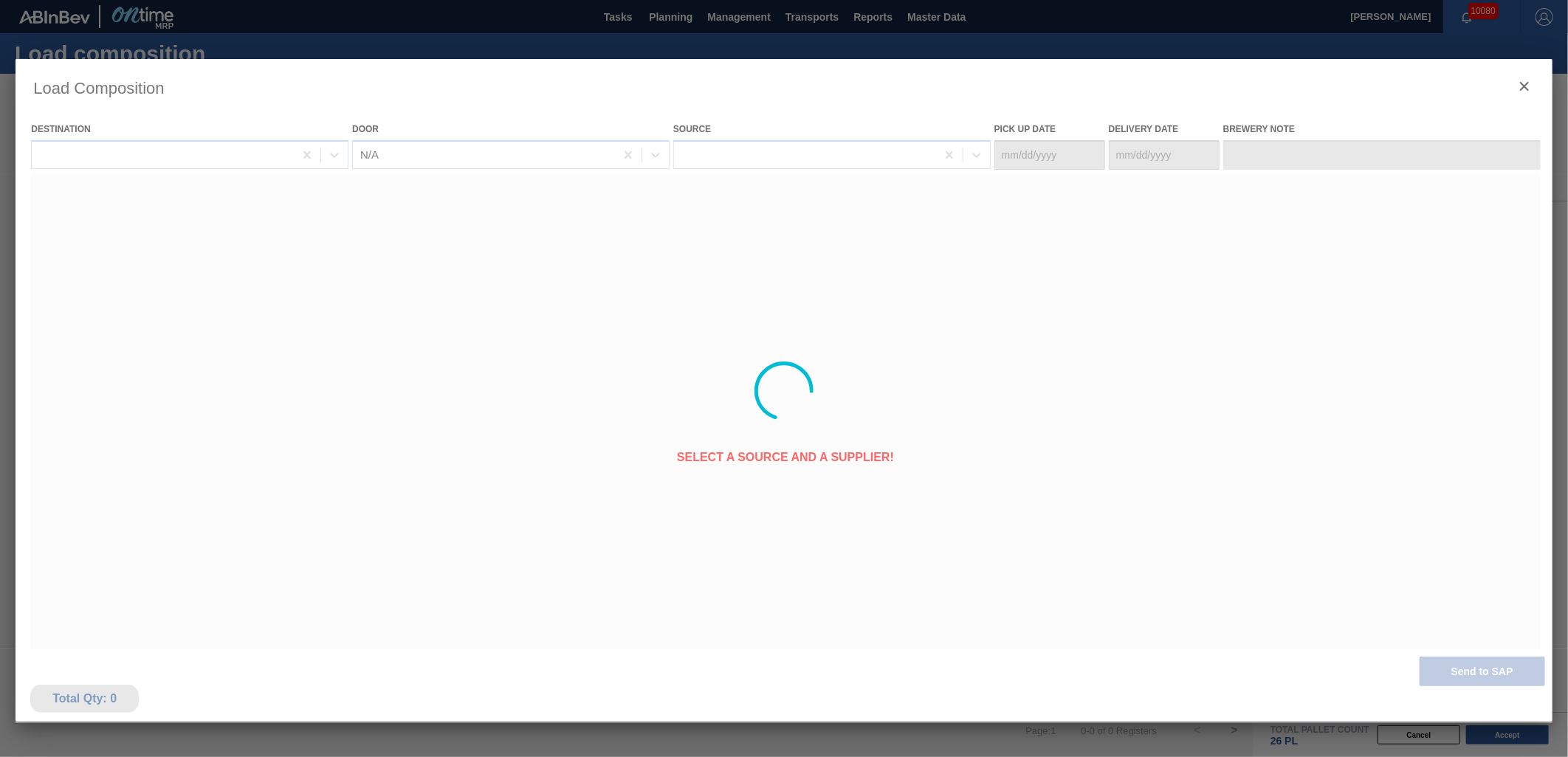
type Date "[DATE]"
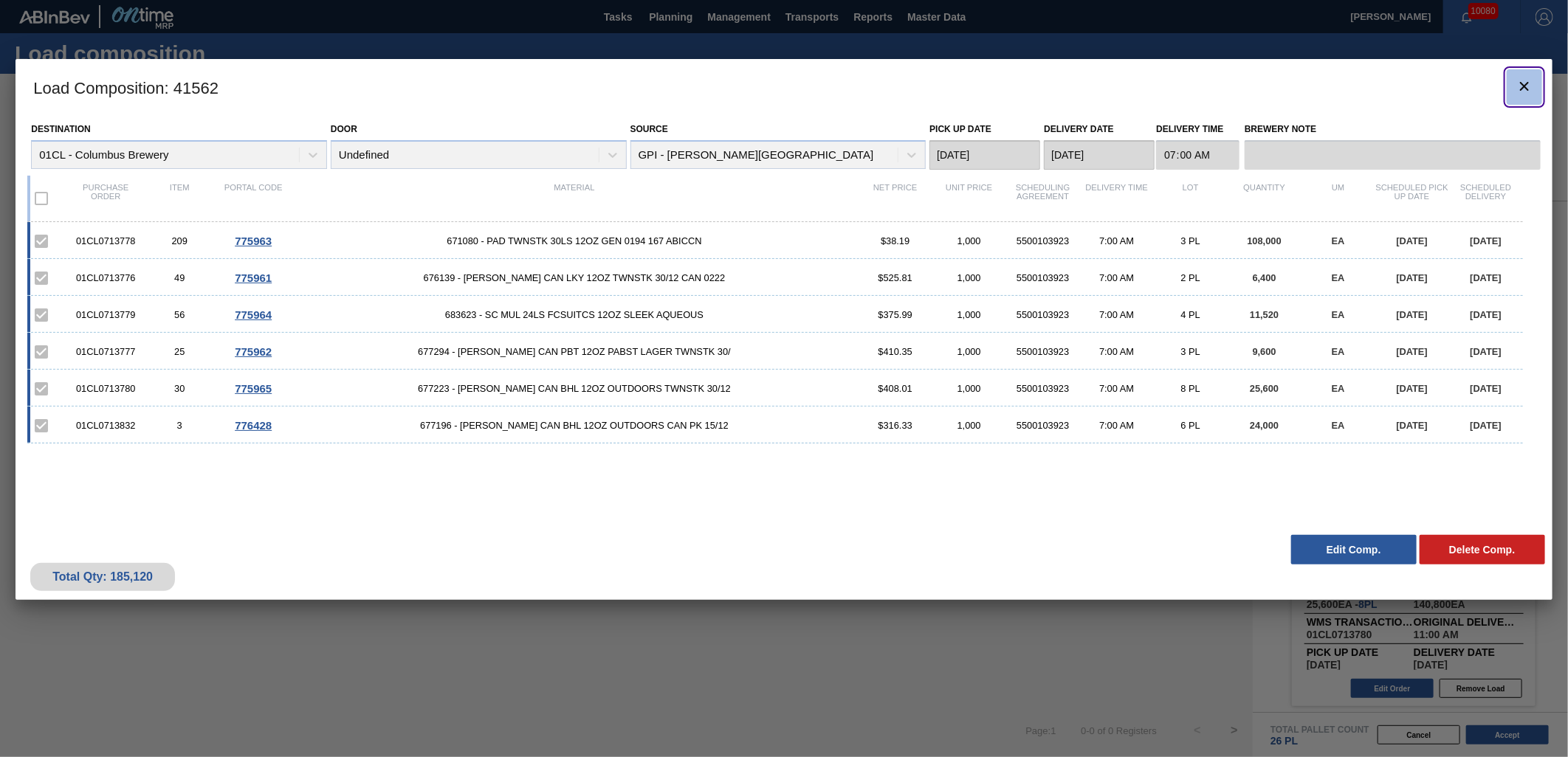
click at [1531, 89] on icon "botão de ícone" at bounding box center [1524, 86] width 18 height 18
